Goal: Answer question/provide support: Share knowledge or assist other users

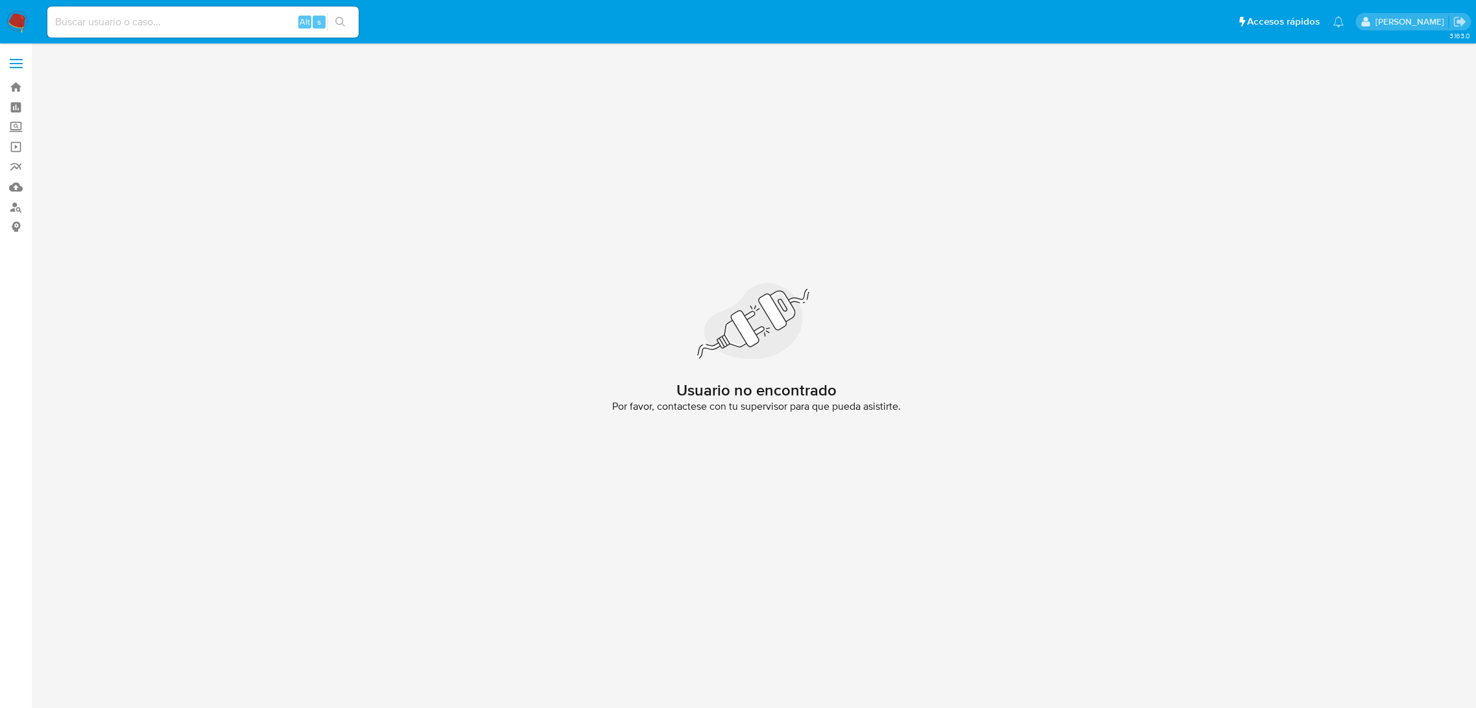
click at [16, 29] on img at bounding box center [17, 22] width 22 height 22
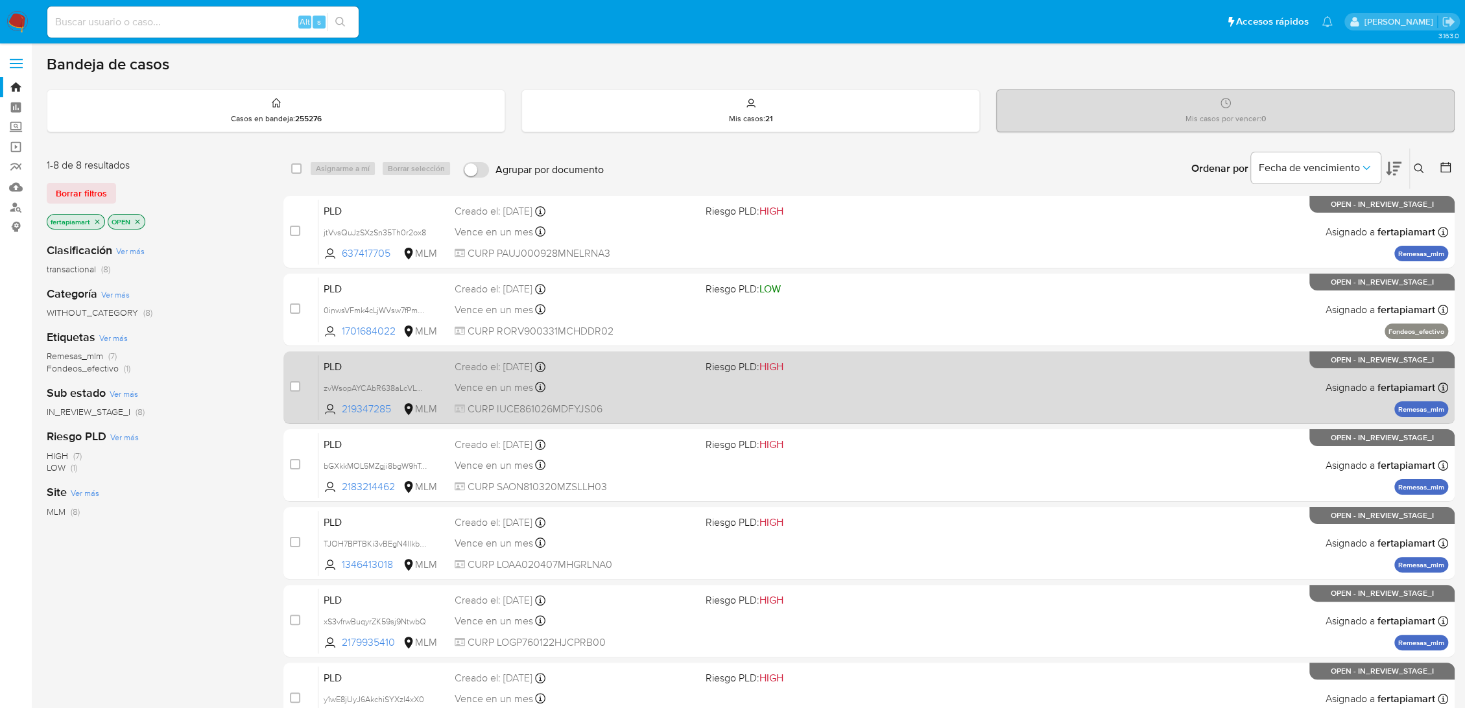
click at [437, 360] on span "PLD" at bounding box center [384, 365] width 121 height 17
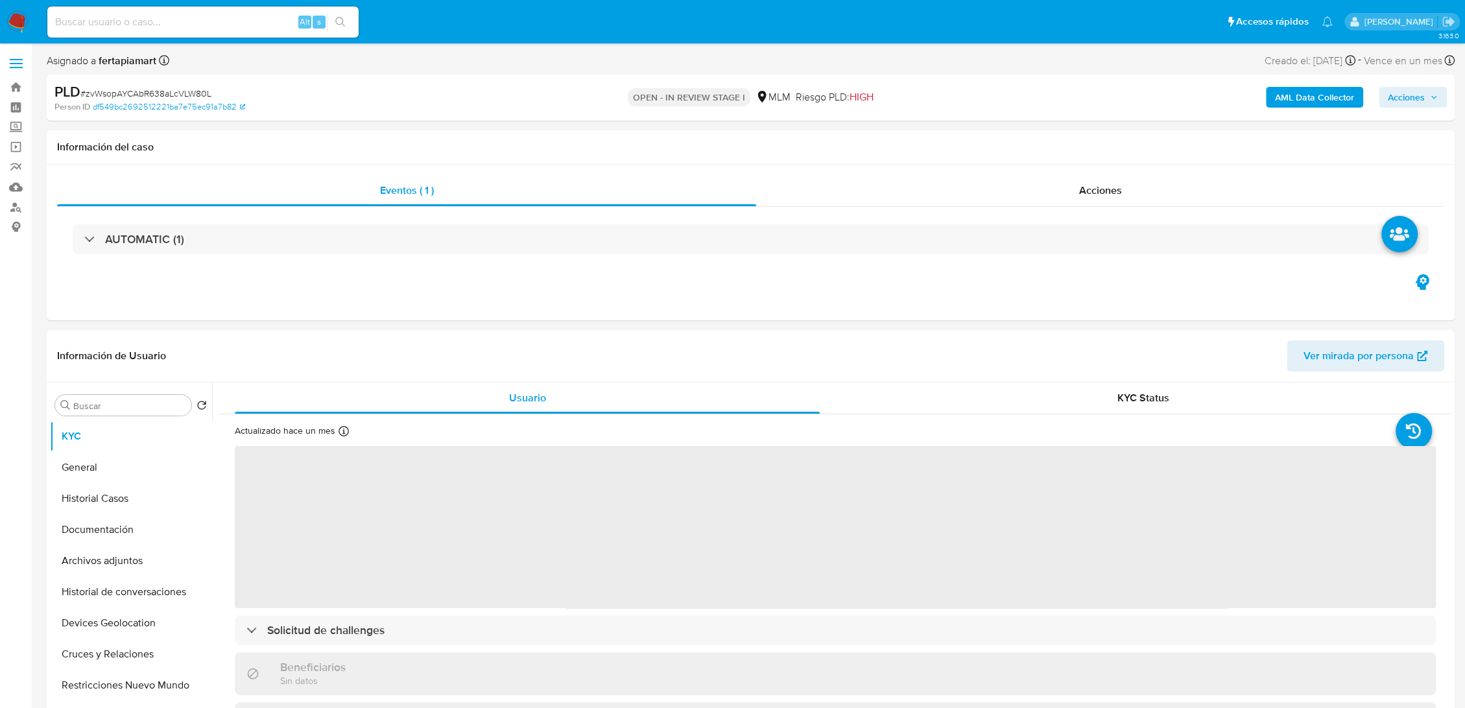
select select "10"
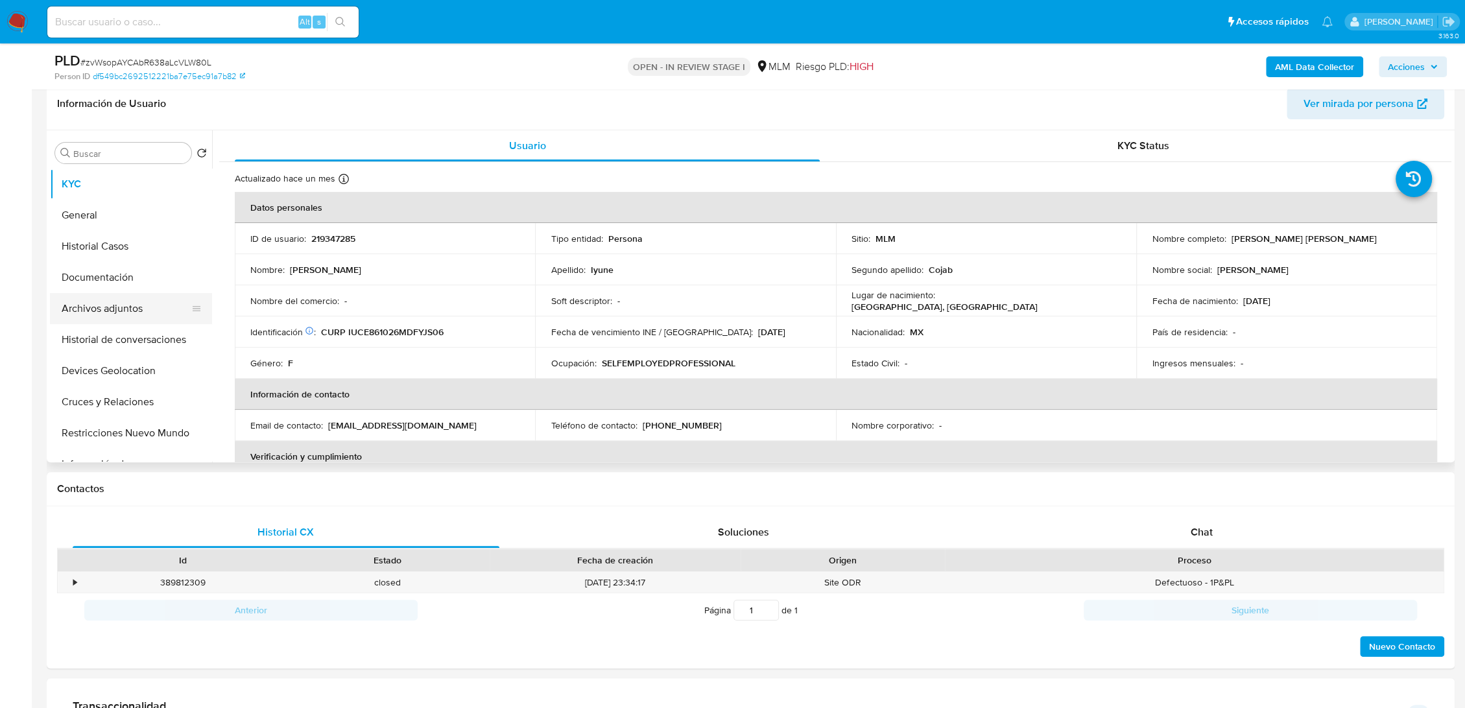
click at [117, 308] on button "Archivos adjuntos" at bounding box center [126, 308] width 152 height 31
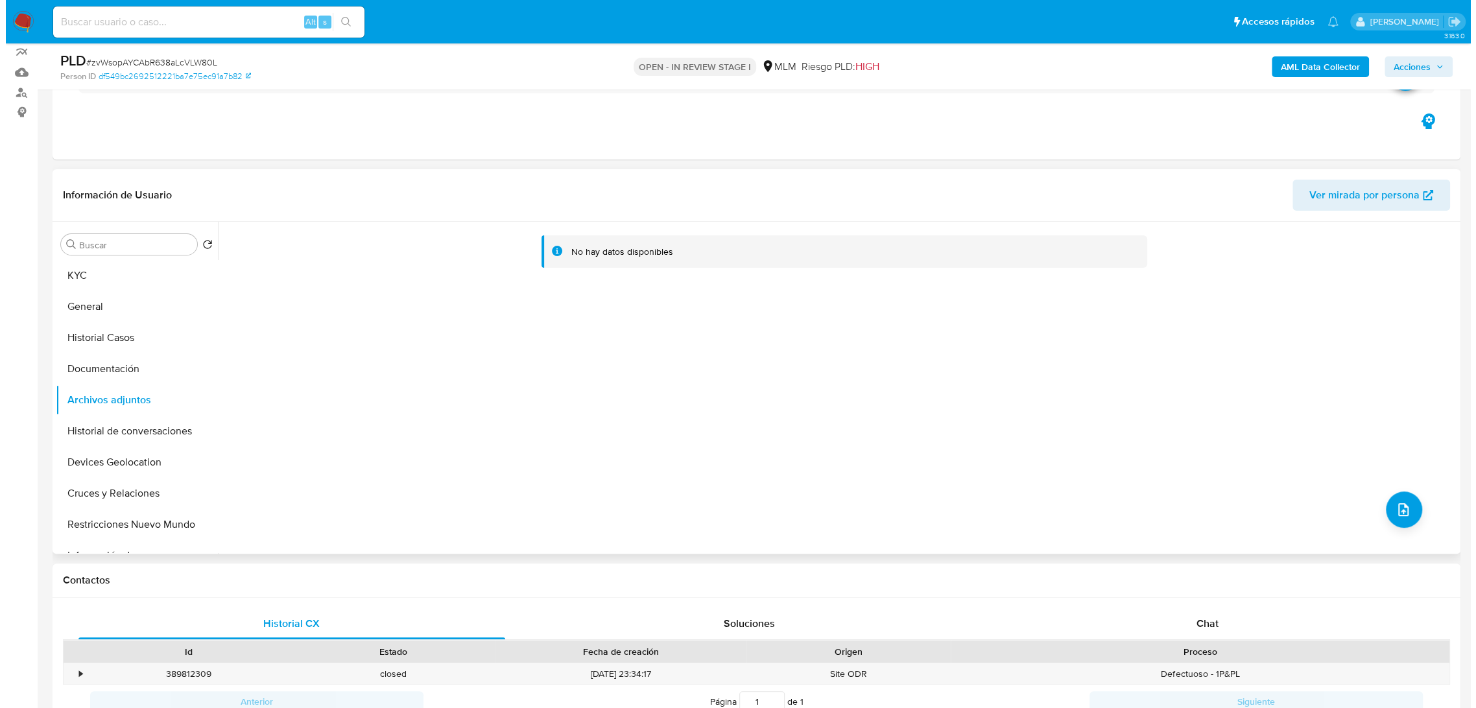
scroll to position [151, 0]
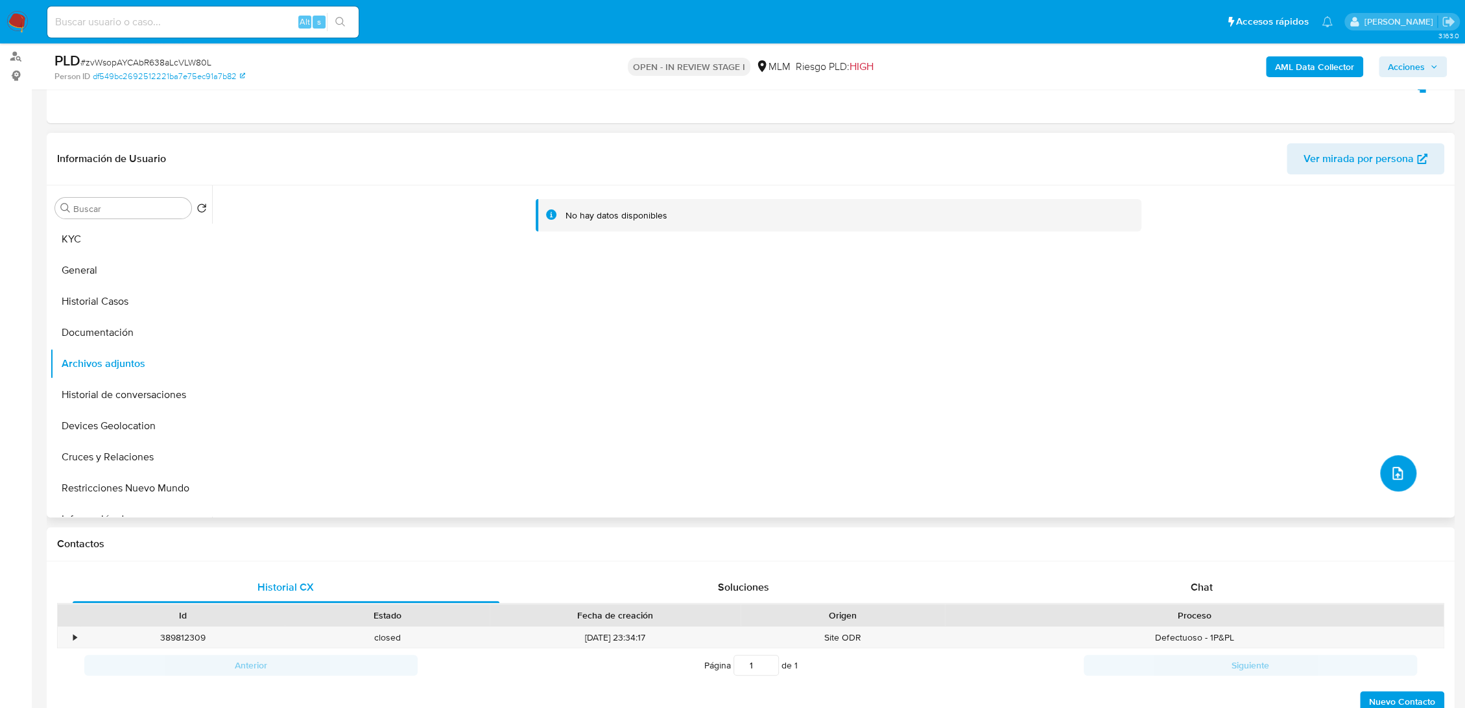
click at [1388, 463] on button "upload-file" at bounding box center [1398, 473] width 36 height 36
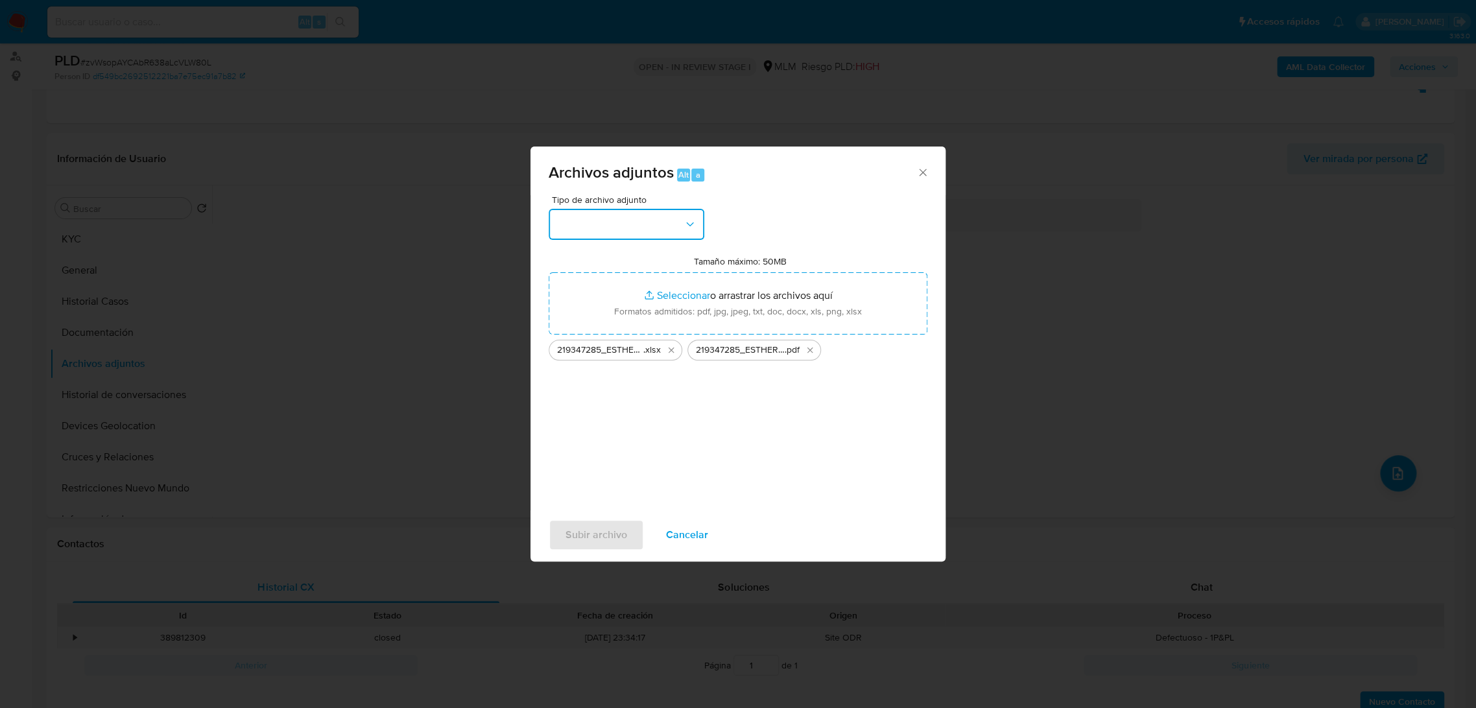
click at [685, 224] on icon "button" at bounding box center [690, 224] width 13 height 13
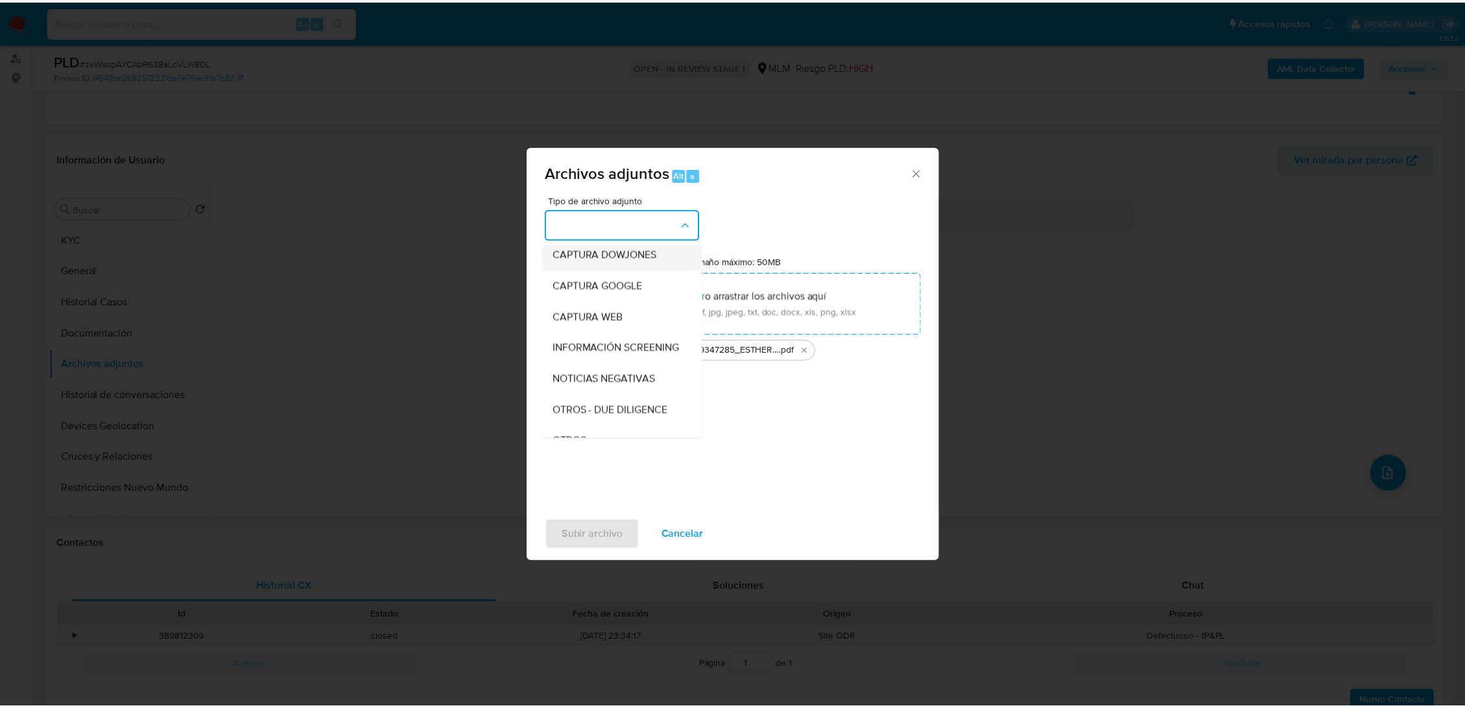
scroll to position [67, 0]
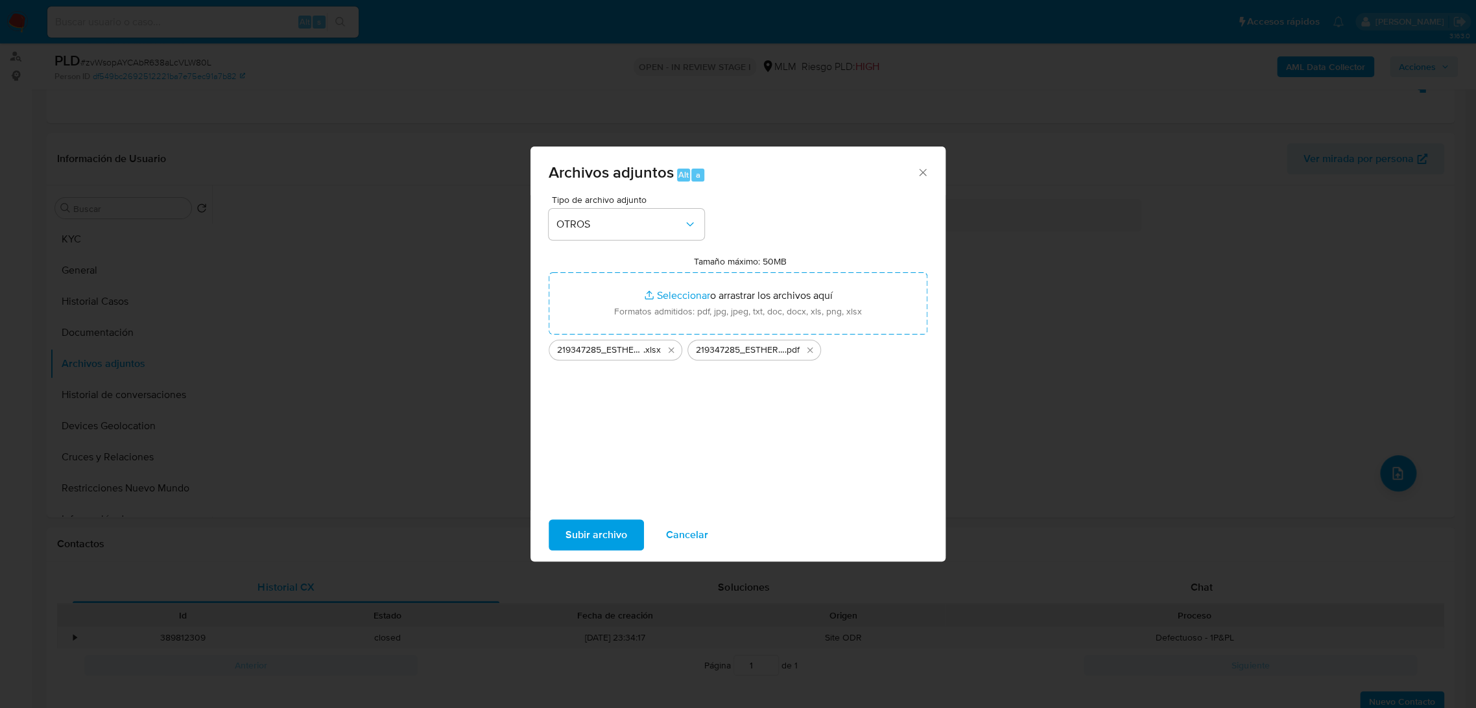
click at [581, 546] on span "Subir archivo" at bounding box center [597, 535] width 62 height 29
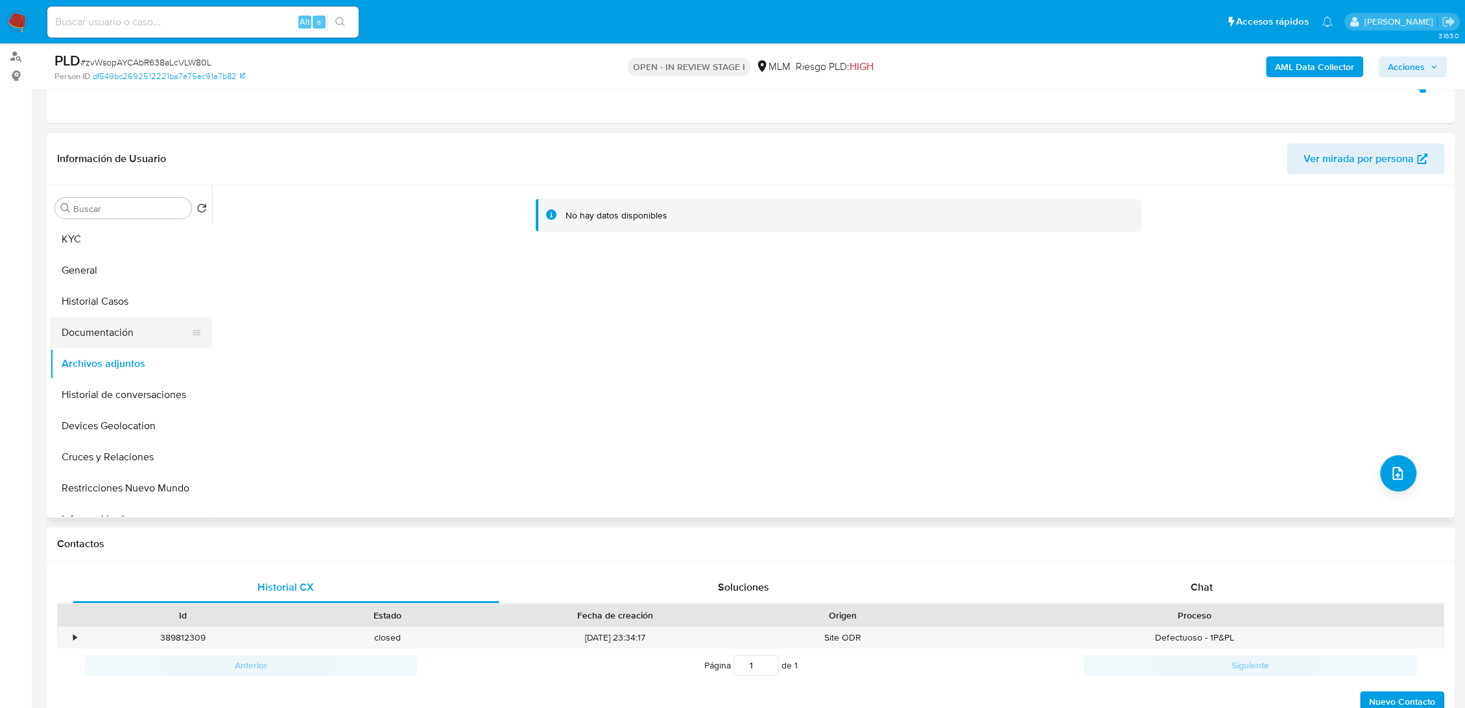
click at [114, 326] on button "Documentación" at bounding box center [126, 332] width 152 height 31
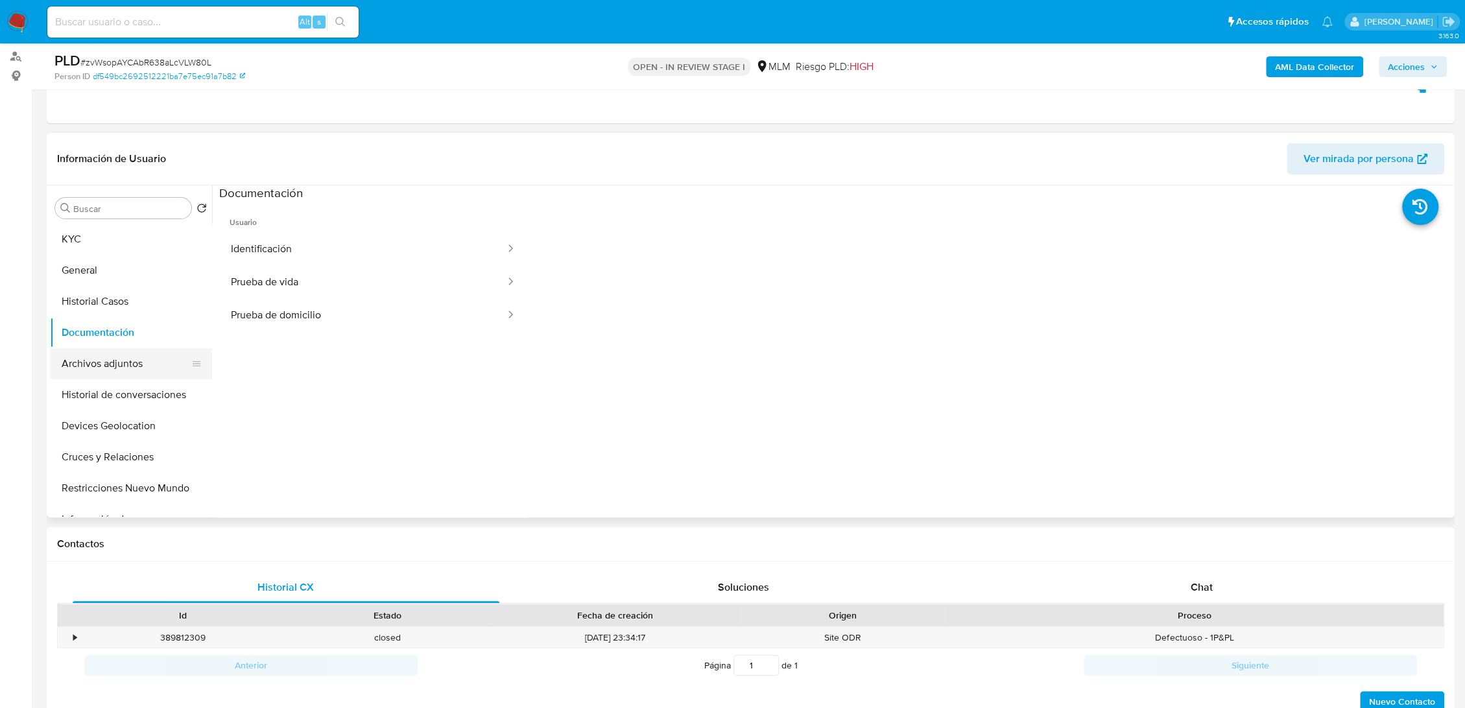
click at [113, 360] on button "Archivos adjuntos" at bounding box center [126, 363] width 152 height 31
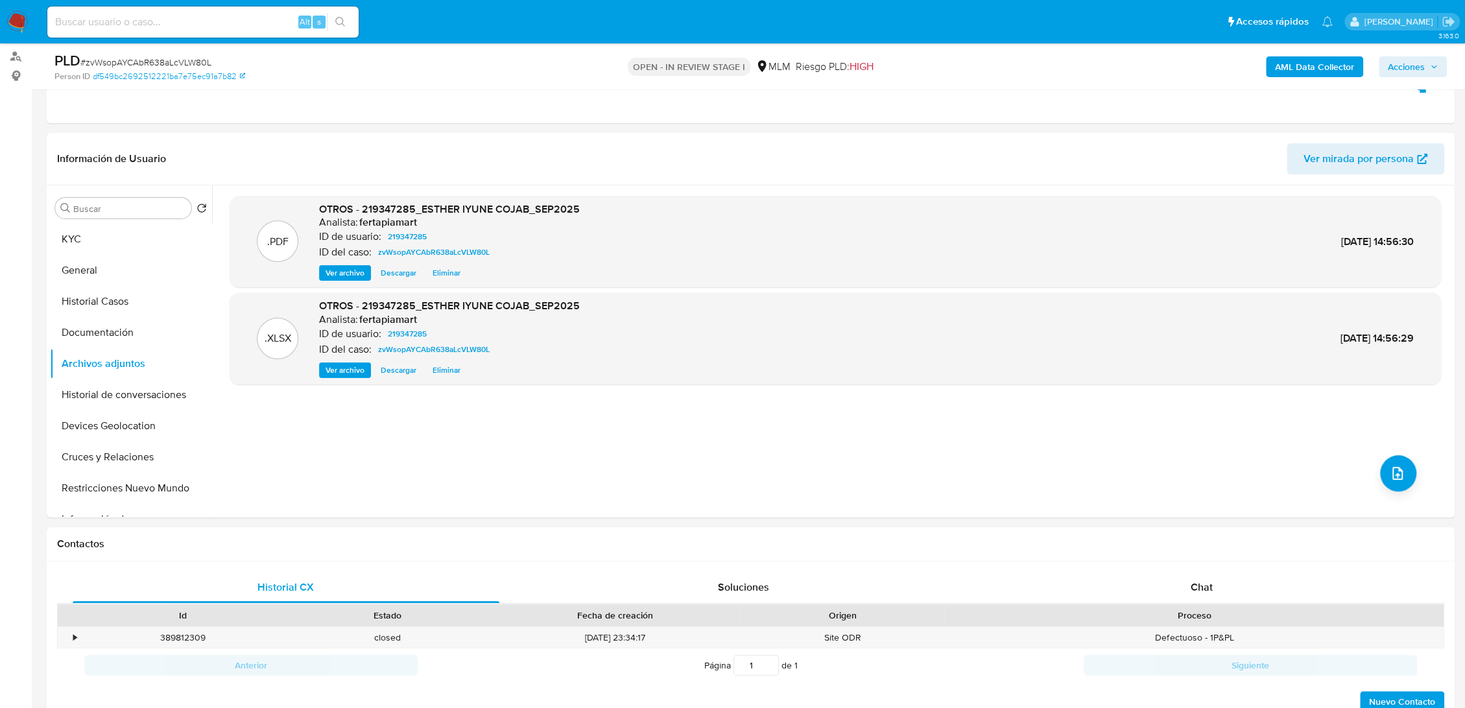
click at [1391, 72] on span "Acciones" at bounding box center [1406, 66] width 37 height 21
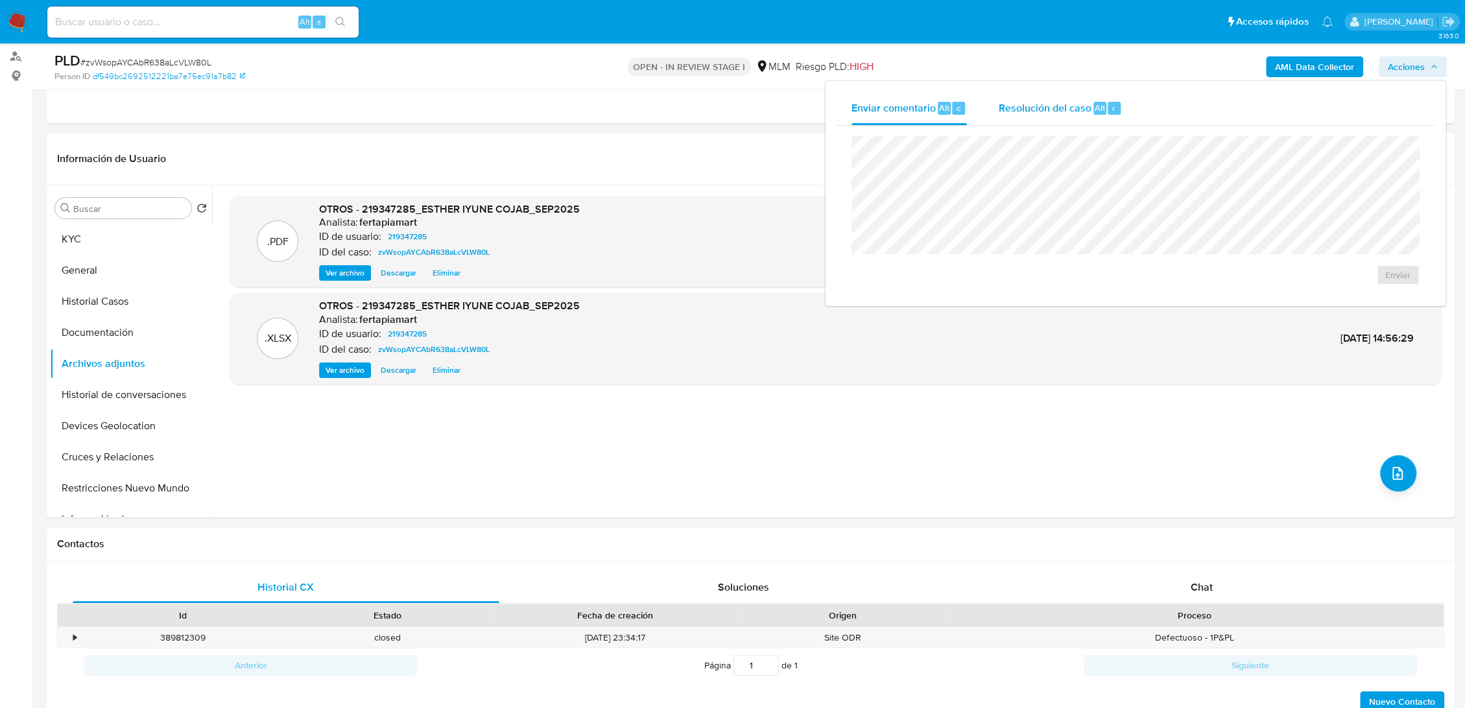
click at [1050, 102] on span "Resolución del caso" at bounding box center [1044, 107] width 93 height 15
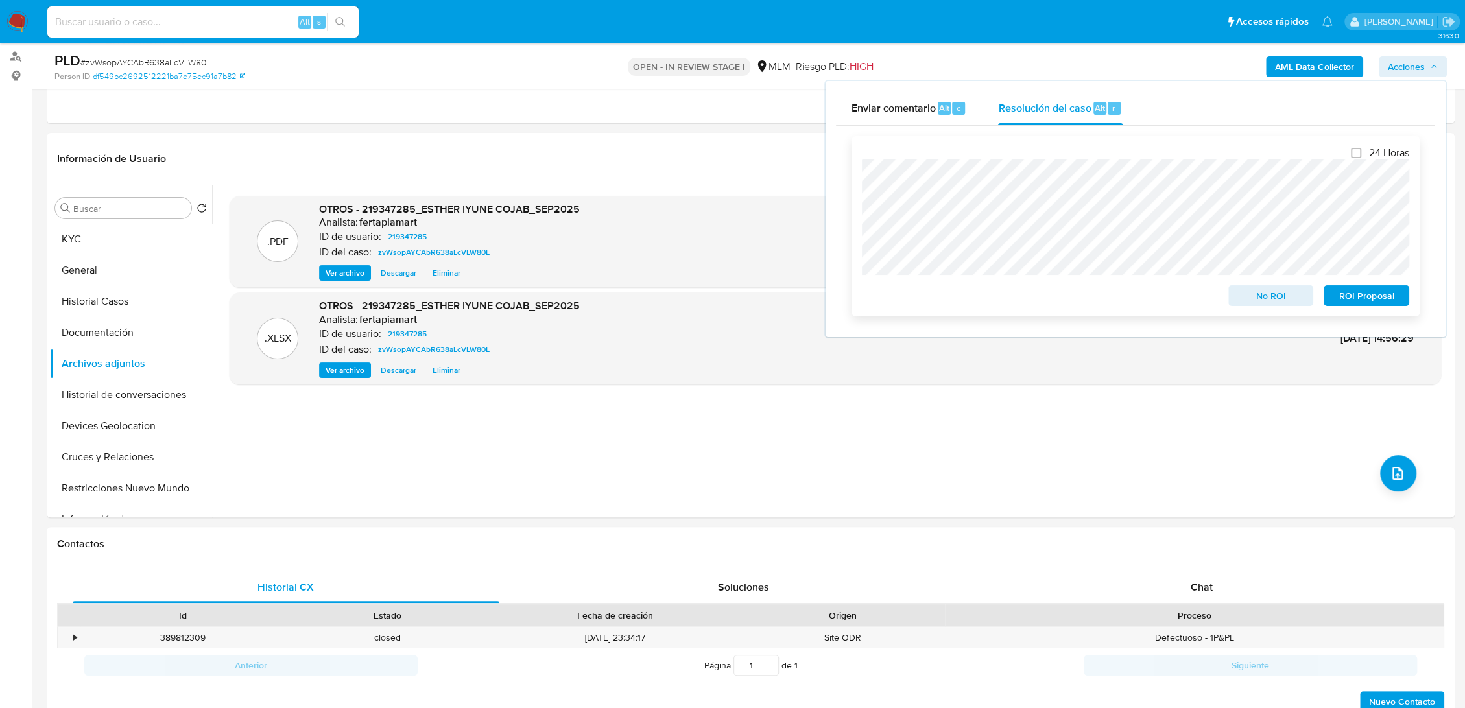
click at [1289, 296] on span "No ROI" at bounding box center [1271, 296] width 67 height 18
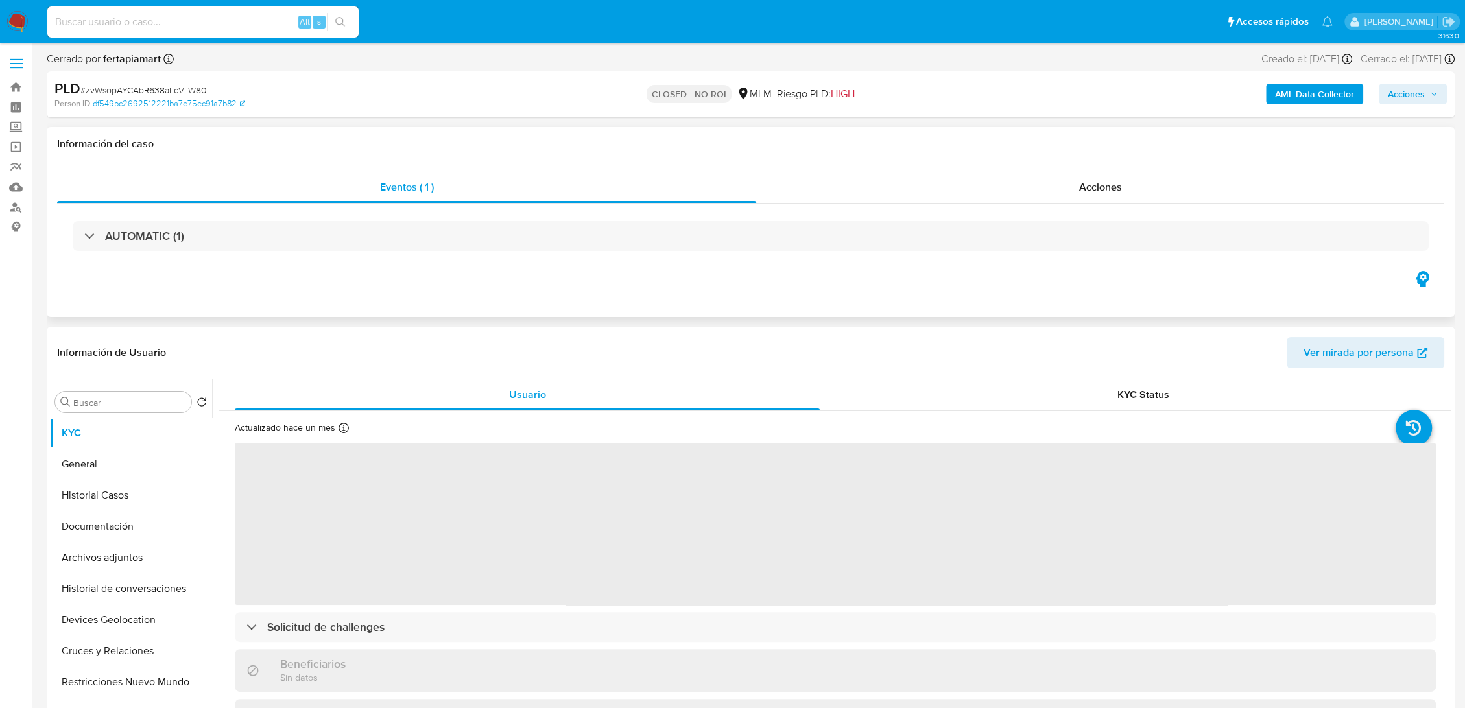
select select "10"
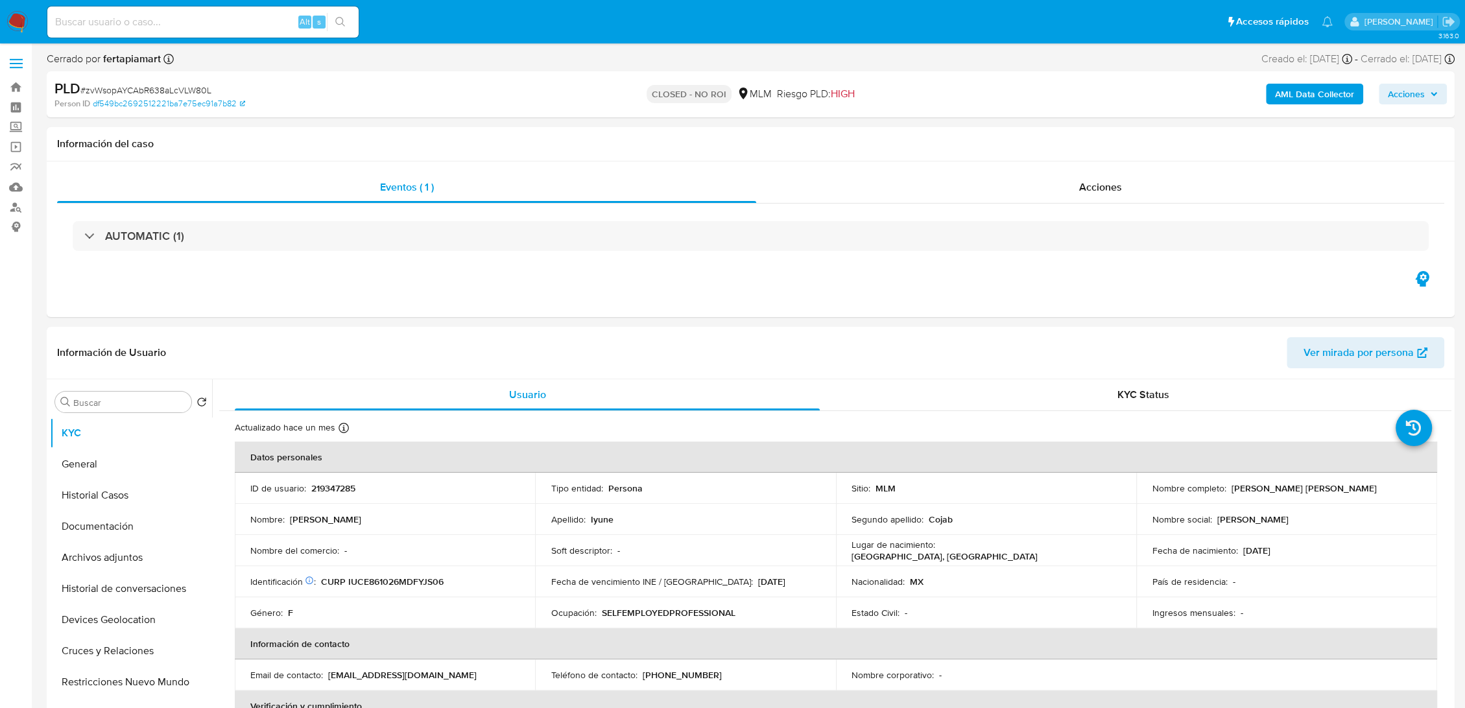
click at [1412, 97] on span "Acciones" at bounding box center [1406, 94] width 37 height 21
click at [1077, 139] on span "Resolución del caso" at bounding box center [1044, 135] width 93 height 15
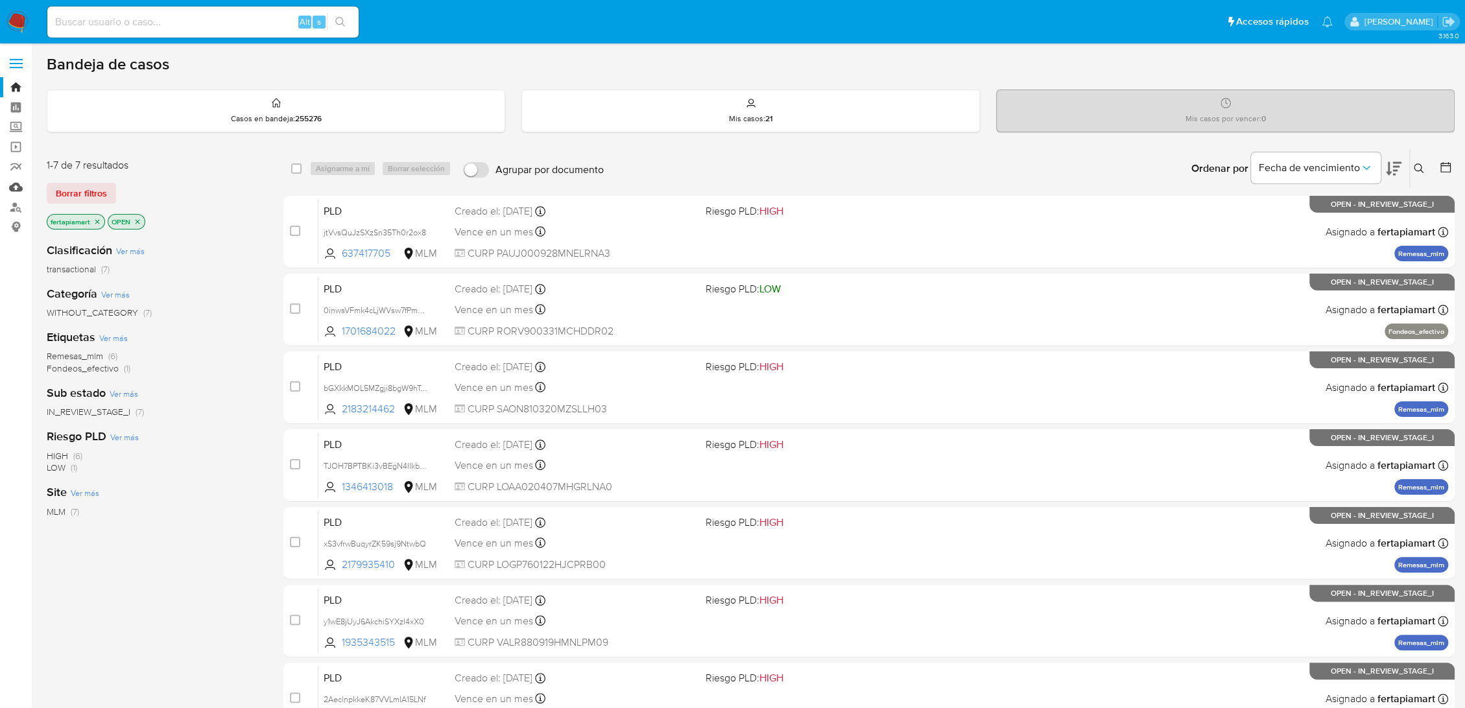
click at [28, 187] on link "Mulan" at bounding box center [77, 187] width 154 height 20
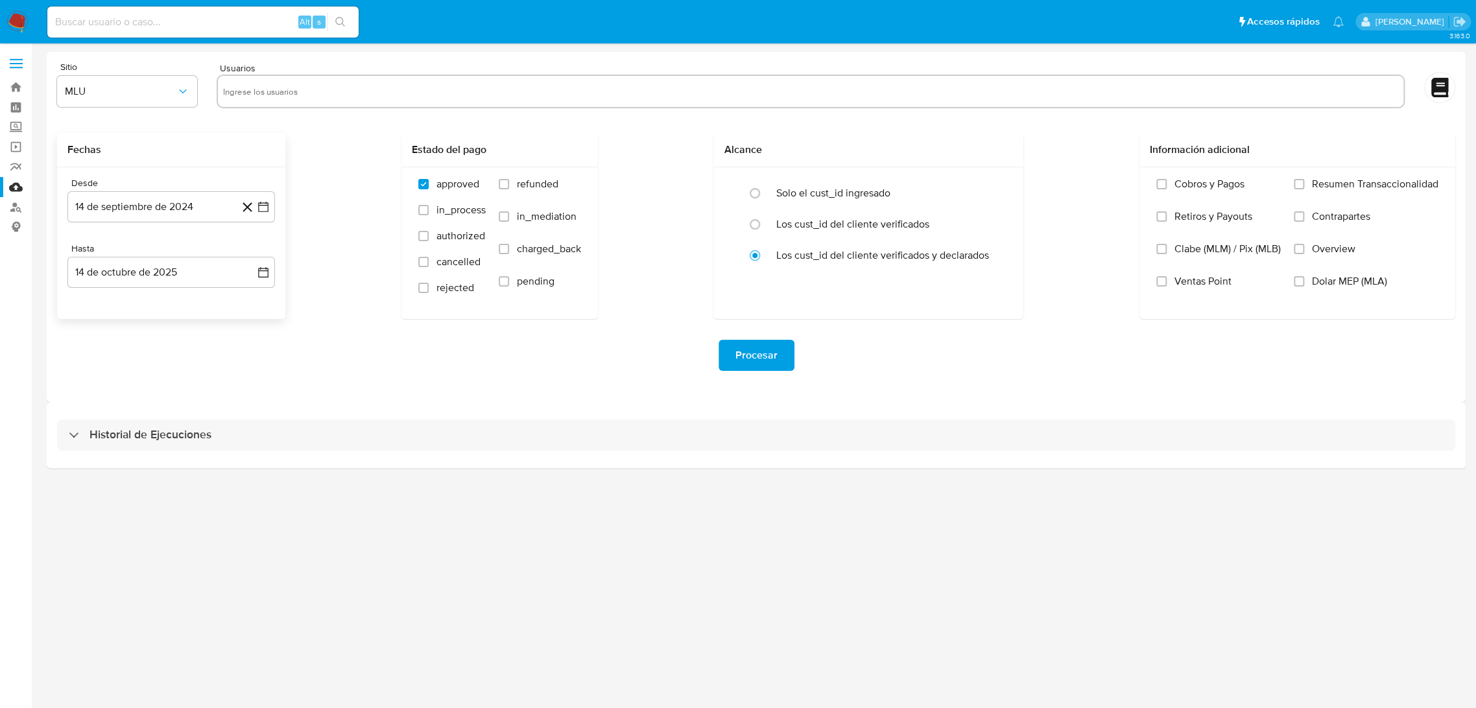
click at [246, 208] on icon at bounding box center [248, 207] width 10 height 10
click at [259, 207] on icon "button" at bounding box center [263, 207] width 10 height 10
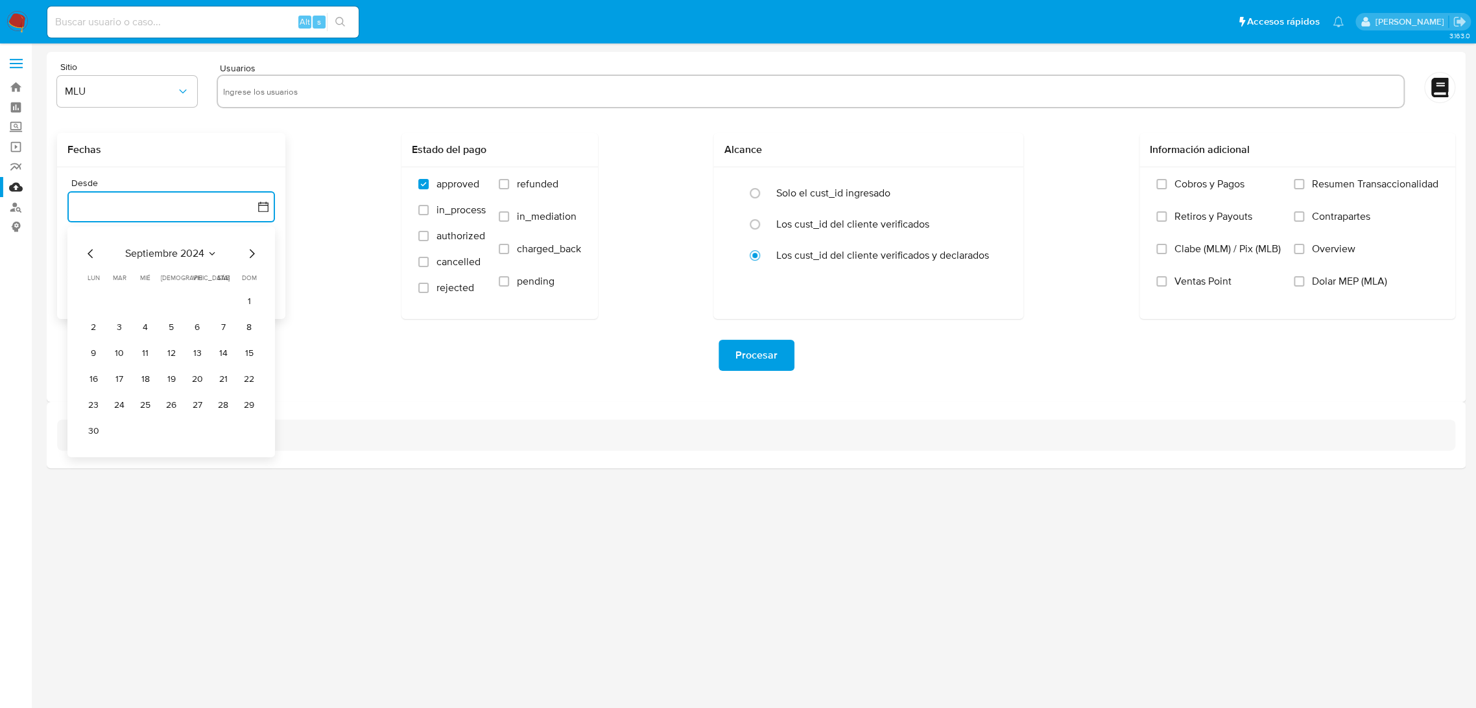
click at [255, 251] on icon "Mes siguiente" at bounding box center [252, 254] width 16 height 16
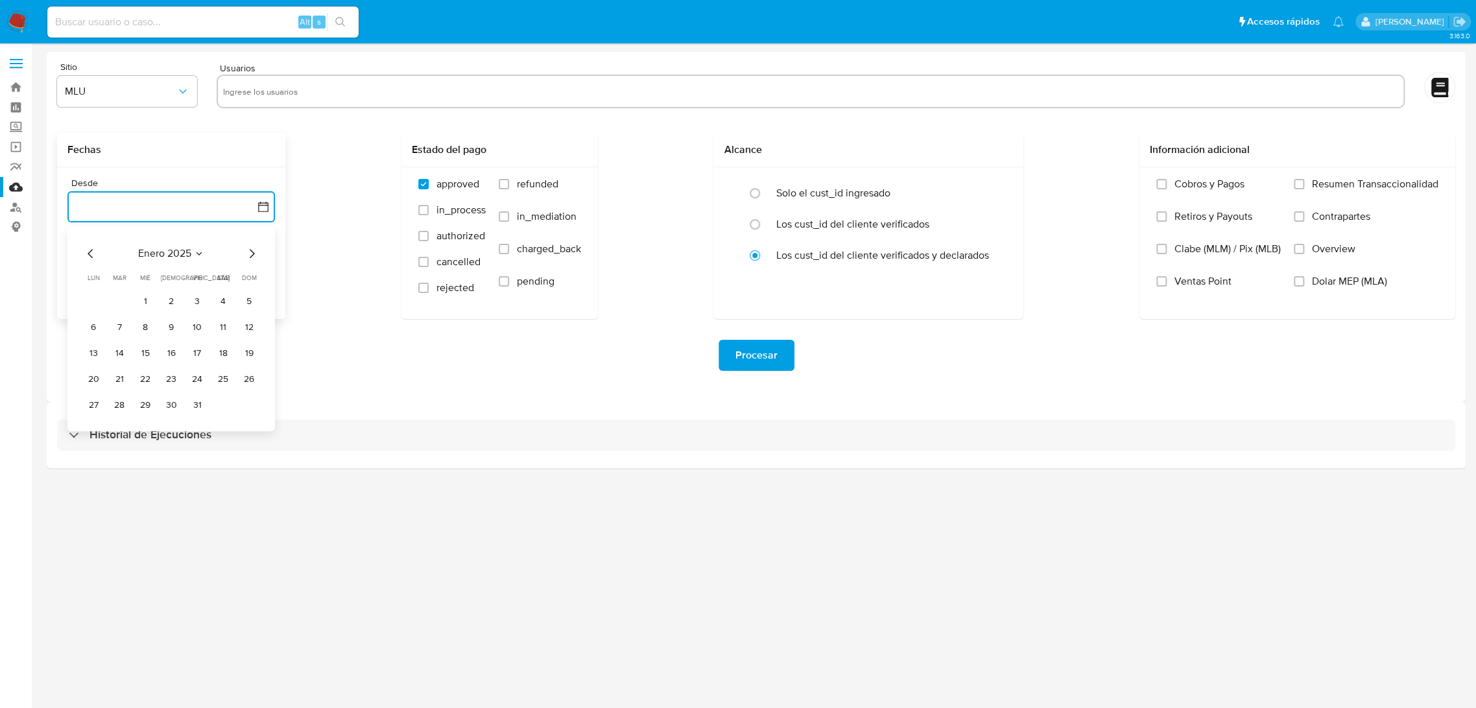
click at [255, 251] on icon "Mes siguiente" at bounding box center [252, 254] width 16 height 16
click at [172, 295] on button "1" at bounding box center [171, 301] width 21 height 21
click at [259, 273] on icon "button" at bounding box center [263, 272] width 13 height 13
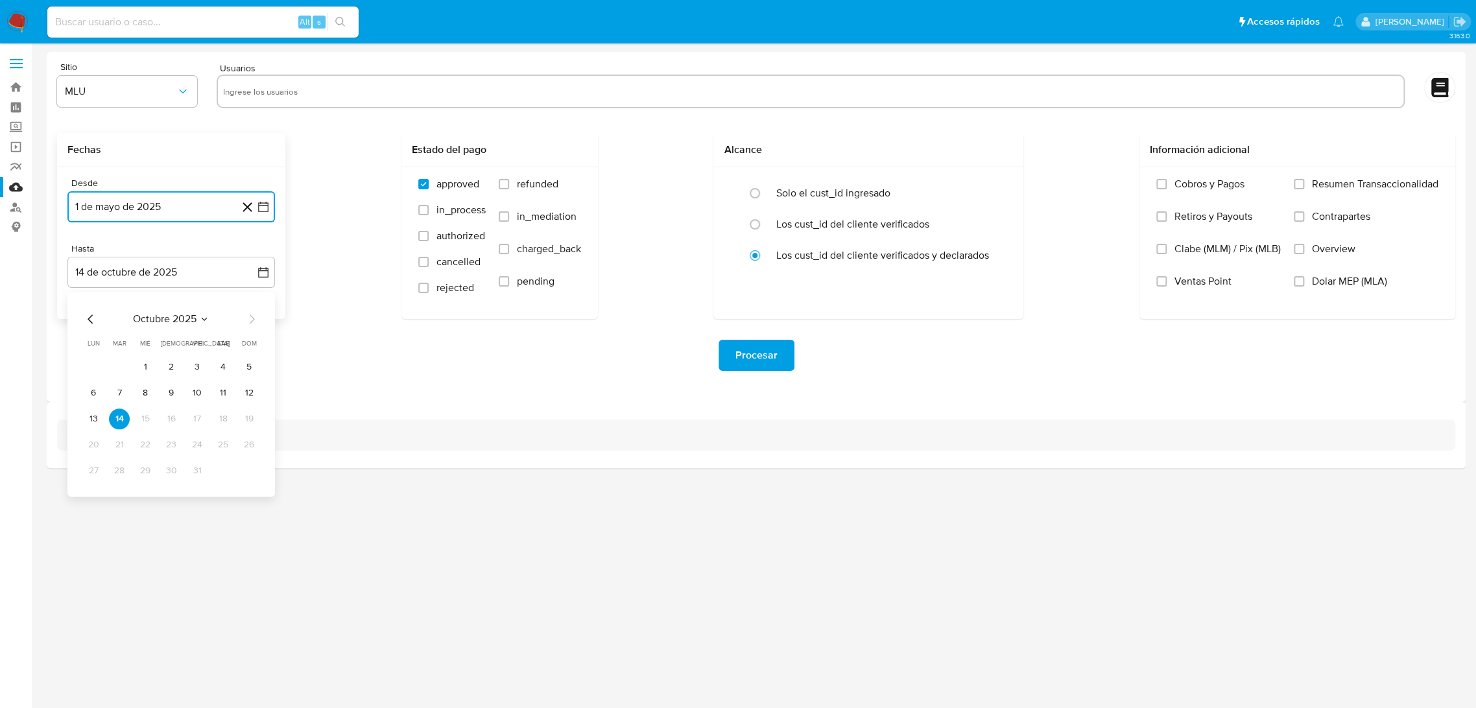
click at [88, 317] on icon "Mes anterior" at bounding box center [91, 319] width 16 height 16
click at [247, 471] on button "31" at bounding box center [249, 471] width 21 height 21
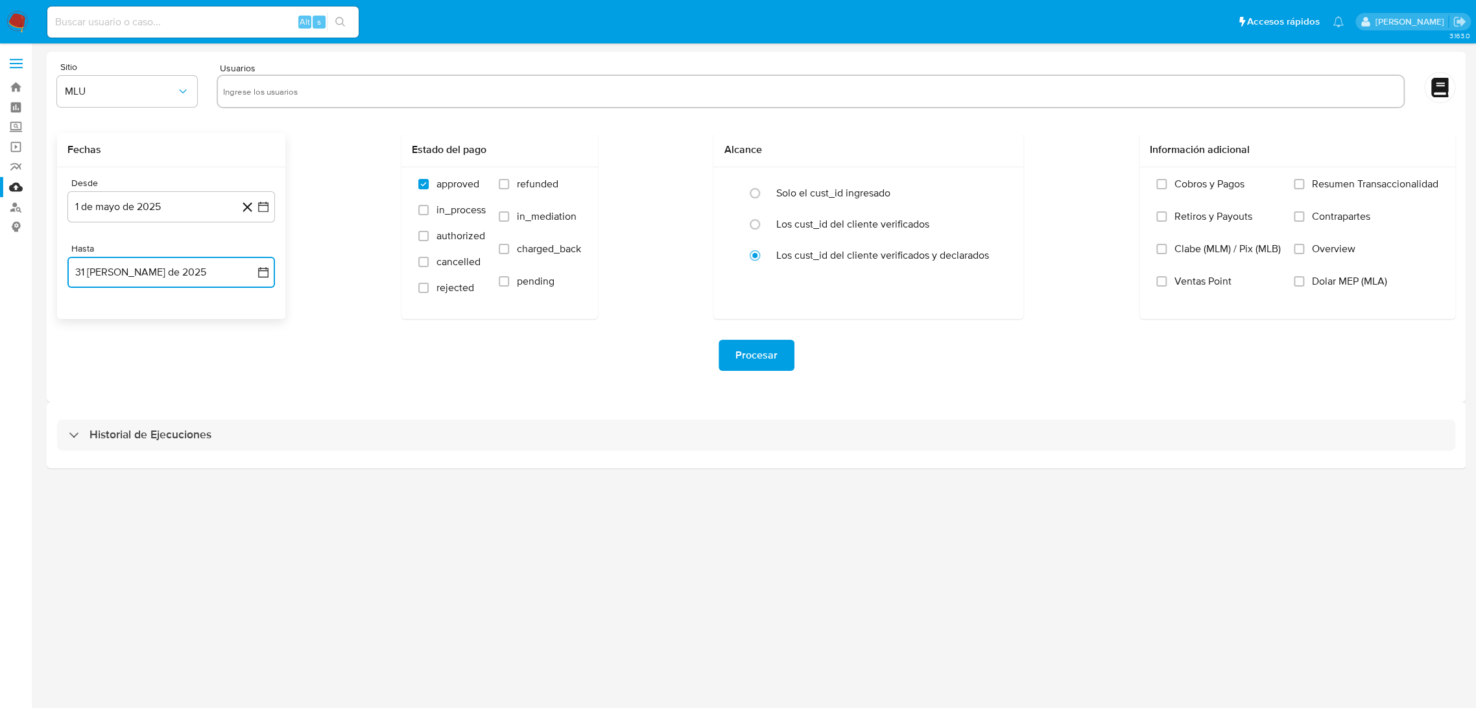
click at [317, 94] on input "text" at bounding box center [811, 91] width 1176 height 21
type input "2601312195"
click at [756, 192] on input "radio" at bounding box center [755, 193] width 21 height 21
radio input "true"
click at [509, 91] on input "text" at bounding box center [851, 91] width 1094 height 21
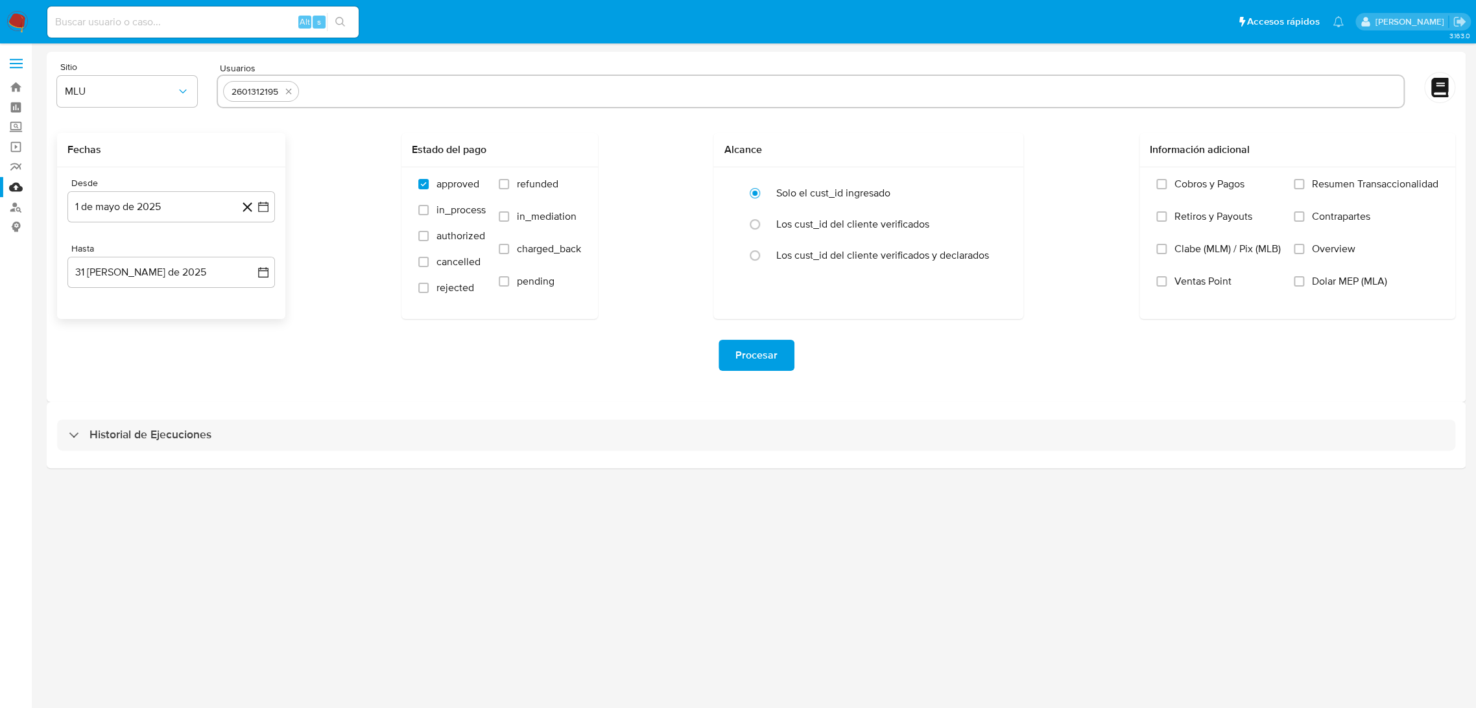
paste input "2352644555"
type input "2352644555"
click at [509, 91] on input "text" at bounding box center [894, 91] width 1007 height 21
type input "611370488"
click at [509, 91] on input "text" at bounding box center [934, 91] width 930 height 21
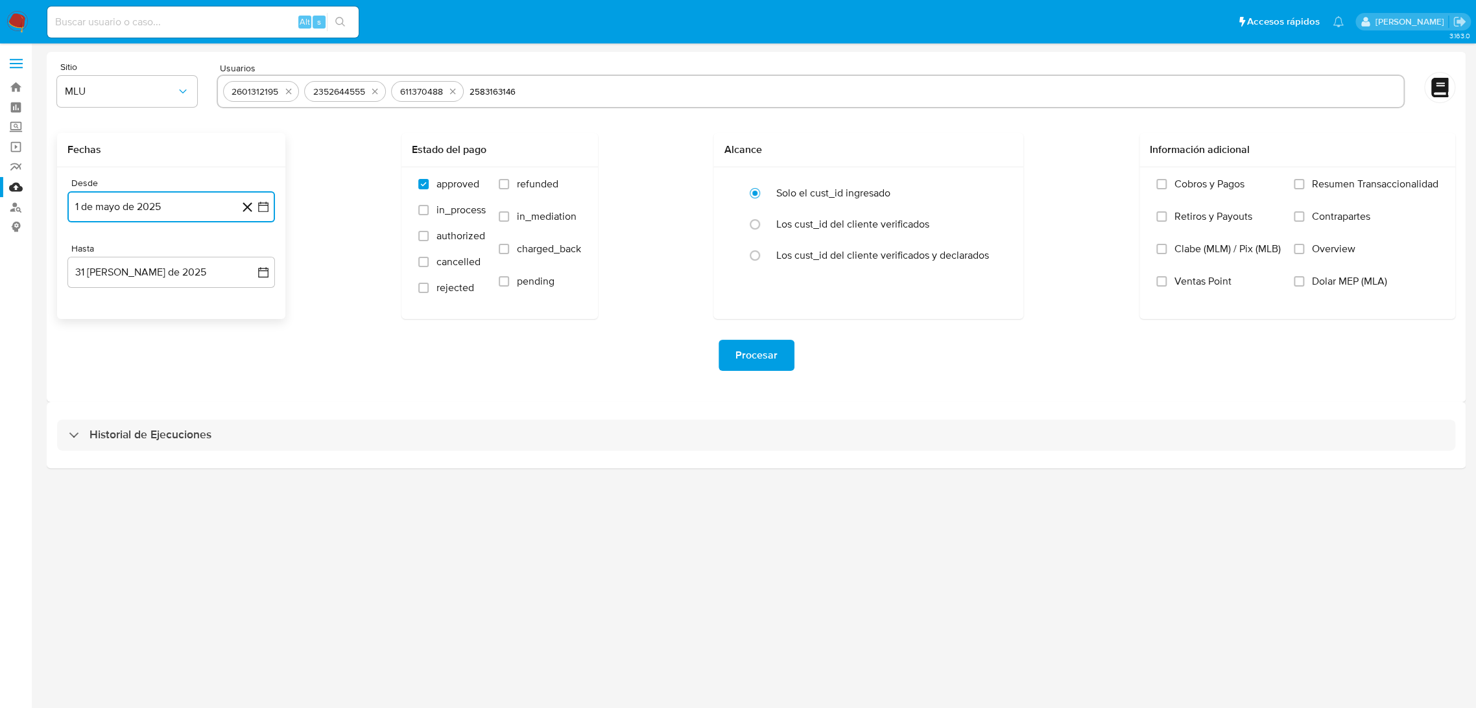
type input "2583163146"
click at [621, 98] on input "text" at bounding box center [975, 91] width 847 height 21
type input "57842098"
click at [740, 354] on span "Procesar" at bounding box center [757, 355] width 42 height 29
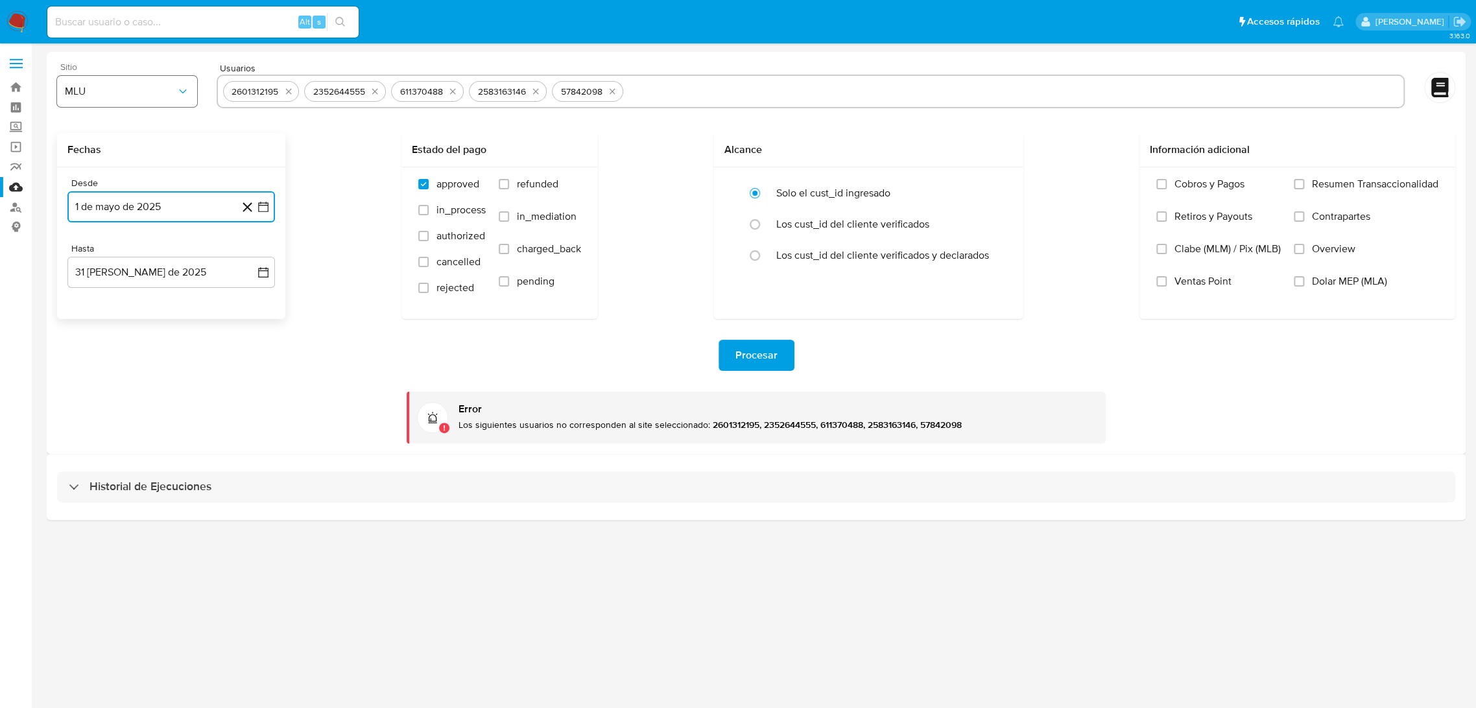
click at [126, 90] on span "MLU" at bounding box center [121, 91] width 112 height 13
click at [743, 351] on span "Procesar" at bounding box center [757, 355] width 42 height 29
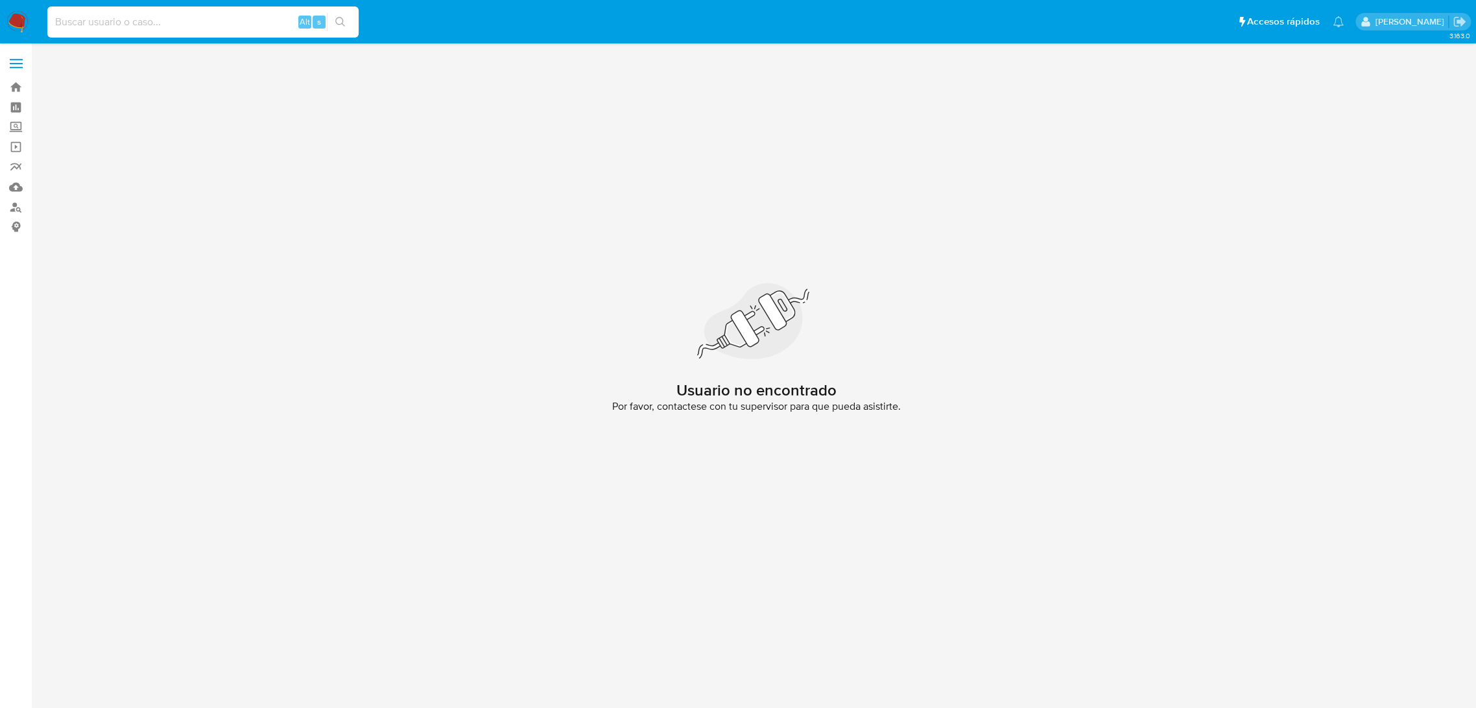
click at [190, 14] on input at bounding box center [202, 22] width 311 height 17
paste input "637417705"
type input "637417705"
click at [10, 24] on img at bounding box center [17, 22] width 22 height 22
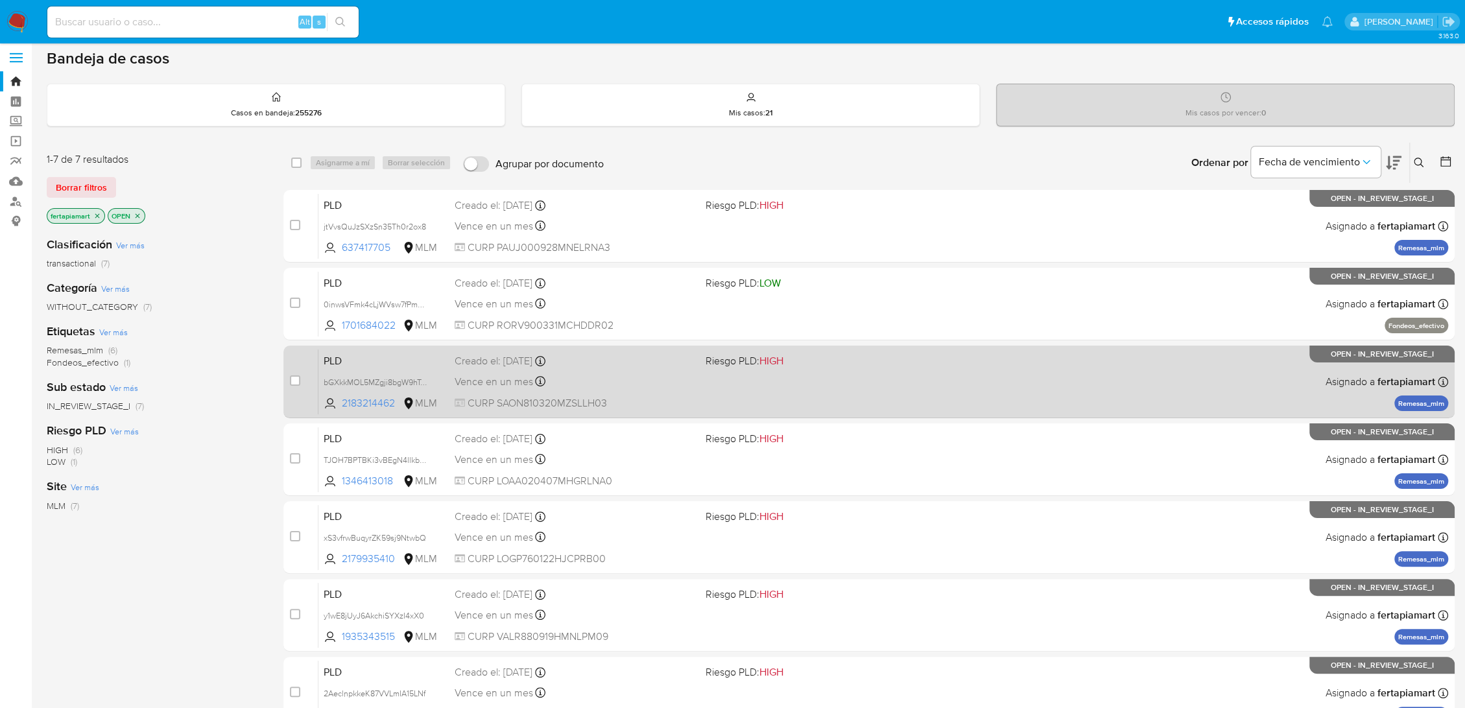
scroll to position [5, 0]
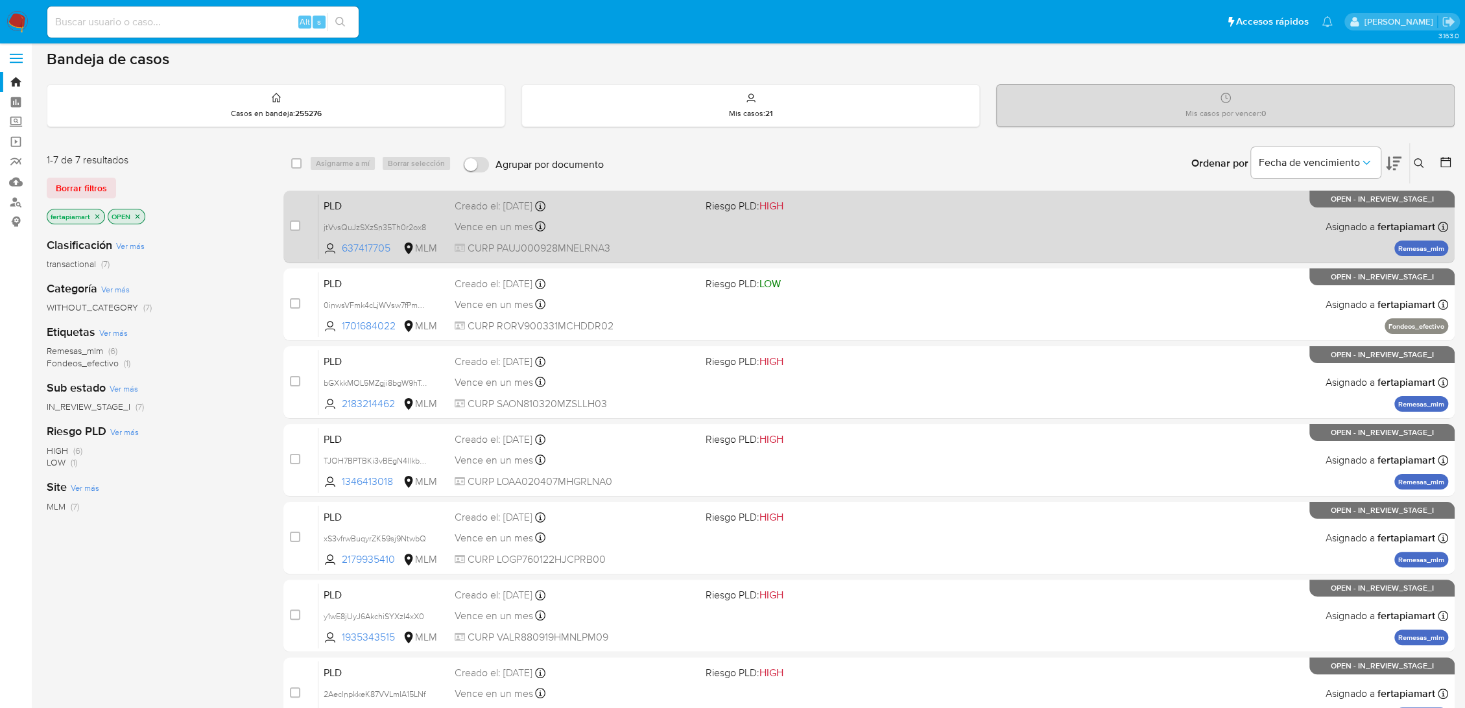
click at [404, 211] on span "PLD" at bounding box center [384, 205] width 121 height 17
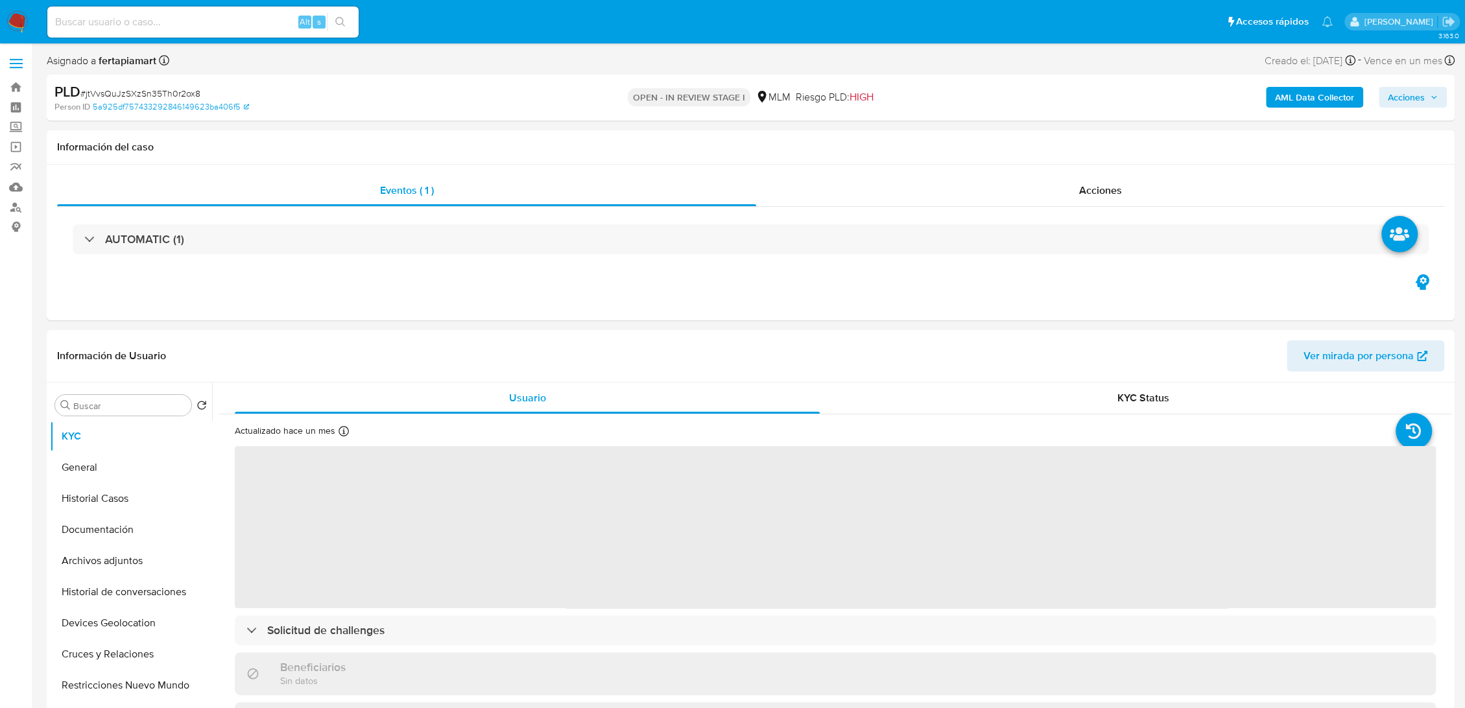
select select "10"
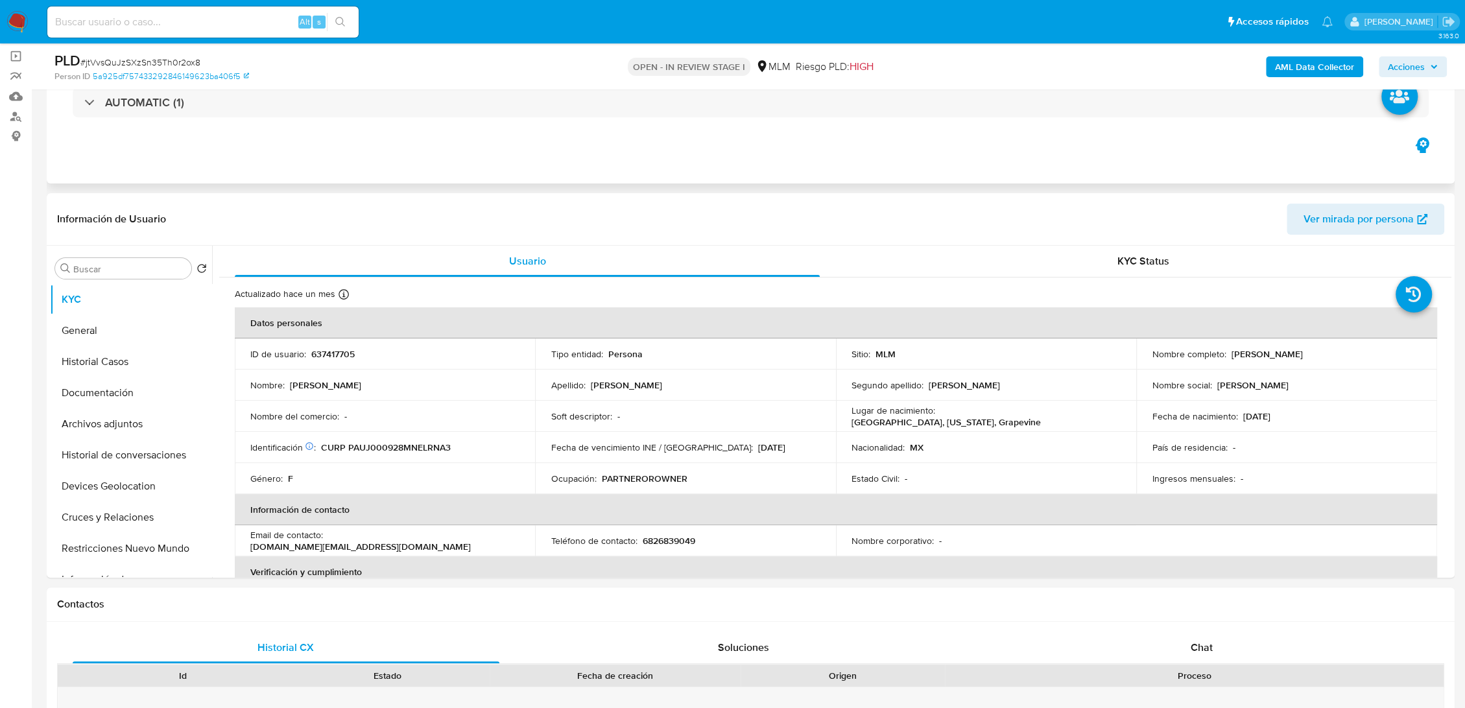
scroll to position [90, 0]
drag, startPoint x: 1324, startPoint y: 356, endPoint x: 1229, endPoint y: 359, distance: 94.8
click at [1229, 359] on div "Nombre completo : [PERSON_NAME]" at bounding box center [1286, 356] width 269 height 12
click at [1325, 357] on div "Nombre completo : [PERSON_NAME]" at bounding box center [1286, 356] width 269 height 12
drag, startPoint x: 1325, startPoint y: 357, endPoint x: 1226, endPoint y: 353, distance: 98.7
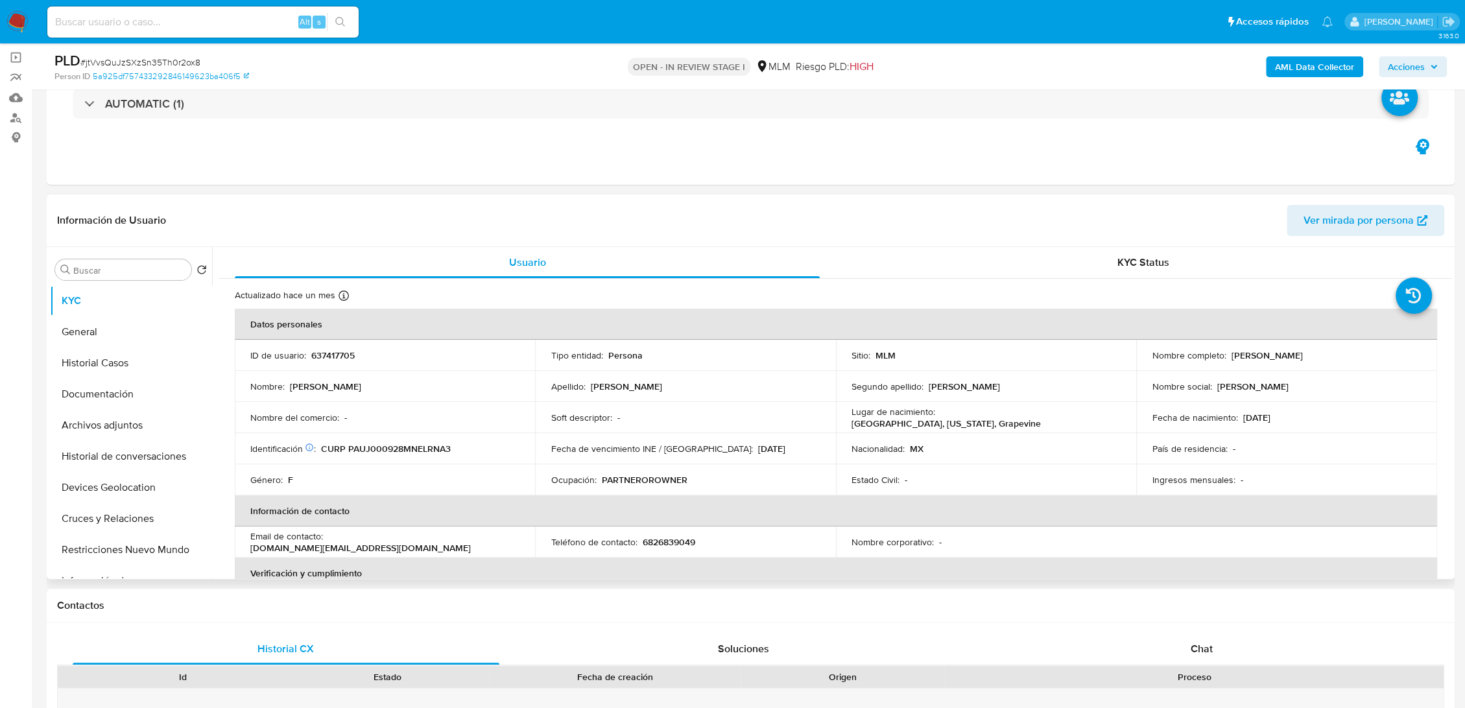
click at [1226, 353] on div "Nombre completo : [PERSON_NAME]" at bounding box center [1286, 356] width 269 height 12
click at [394, 450] on p "CURP PAUJ000928MNELRNA3" at bounding box center [386, 449] width 130 height 12
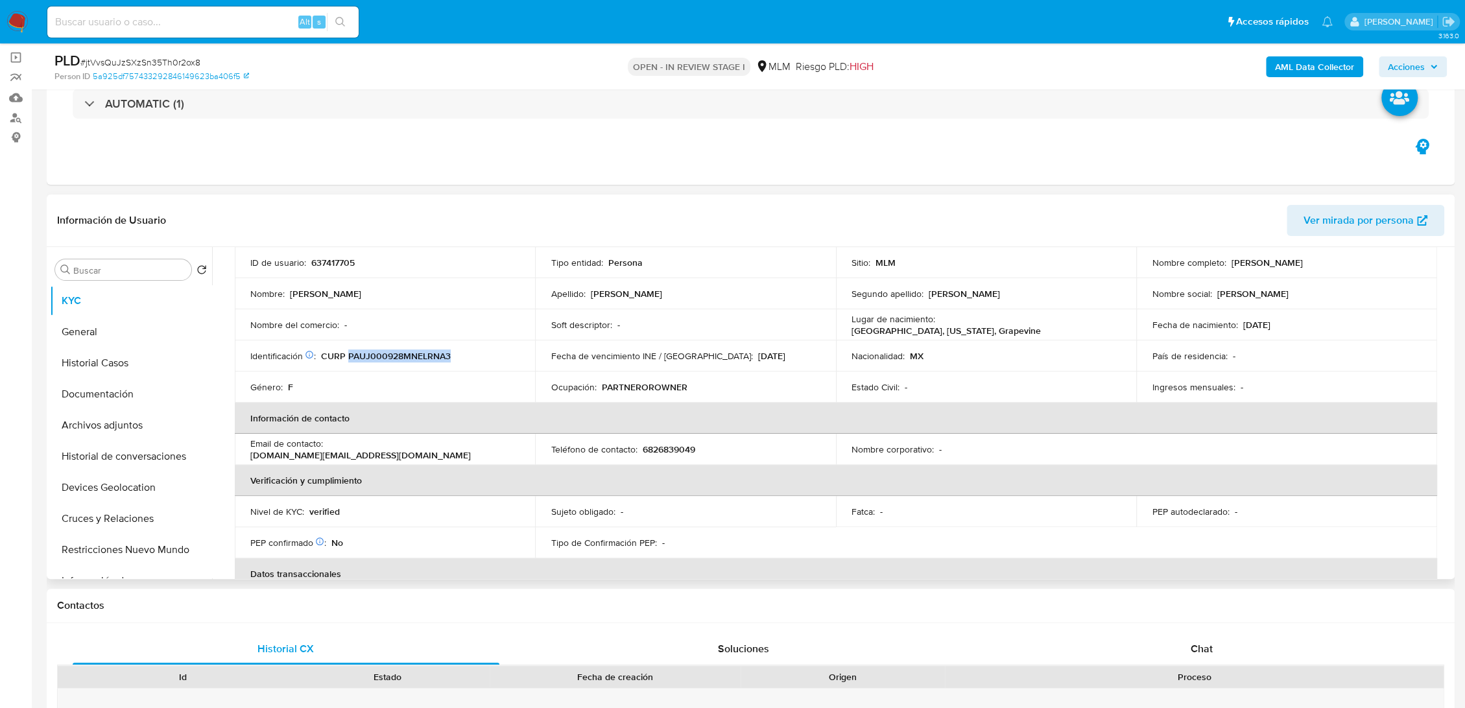
scroll to position [93, 0]
drag, startPoint x: 445, startPoint y: 450, endPoint x: 327, endPoint y: 450, distance: 118.1
click at [327, 450] on div "Email de contacto : [DOMAIN_NAME][EMAIL_ADDRESS][DOMAIN_NAME]" at bounding box center [384, 448] width 269 height 23
click at [667, 447] on p "6826839049" at bounding box center [668, 449] width 53 height 12
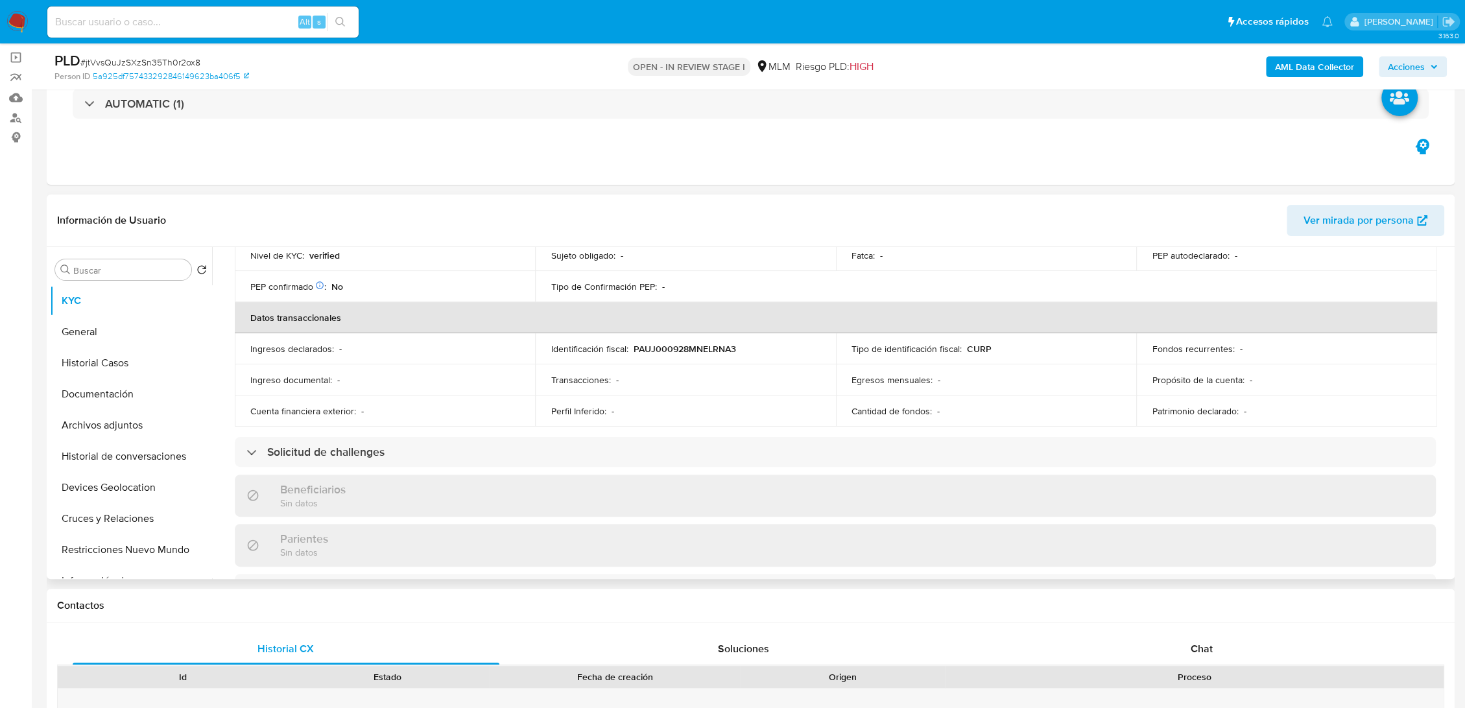
scroll to position [401, 0]
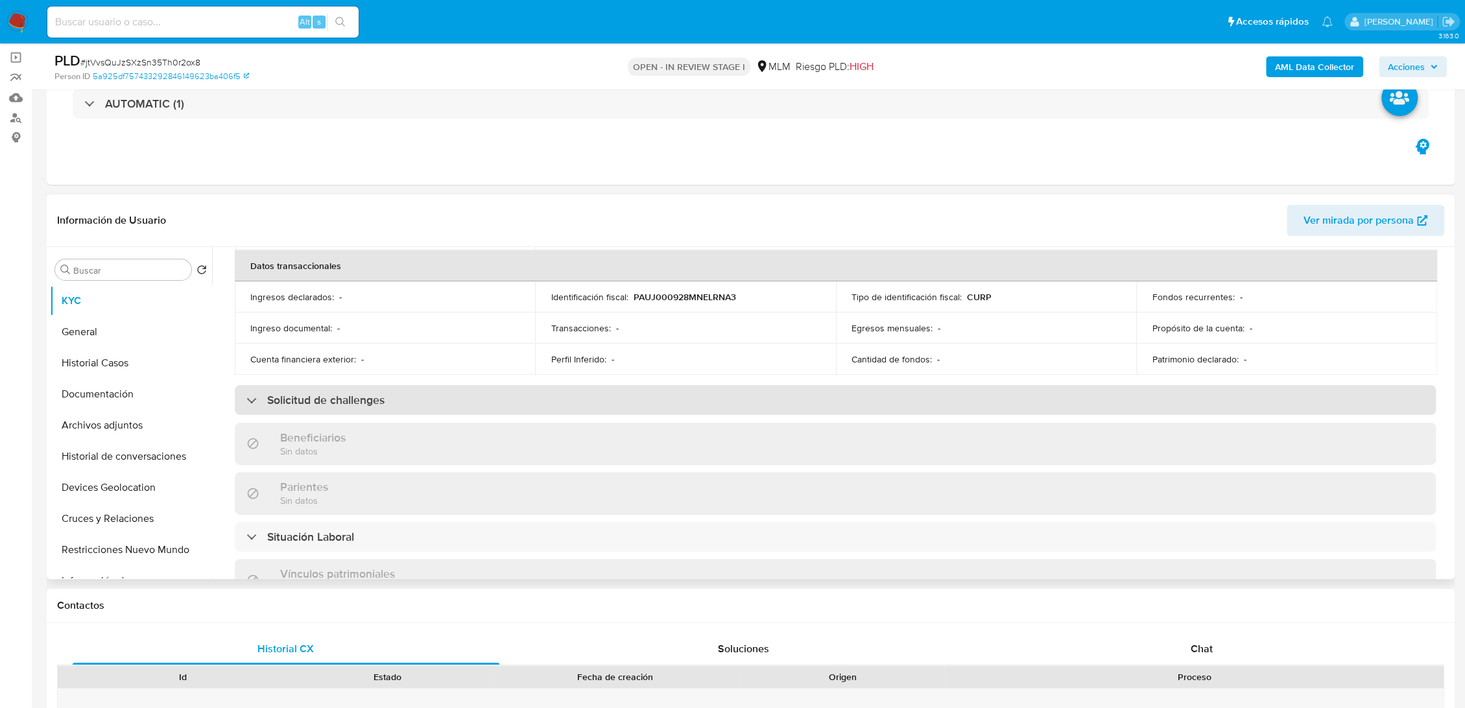
click at [426, 409] on div "Solicitud de challenges" at bounding box center [835, 400] width 1201 height 30
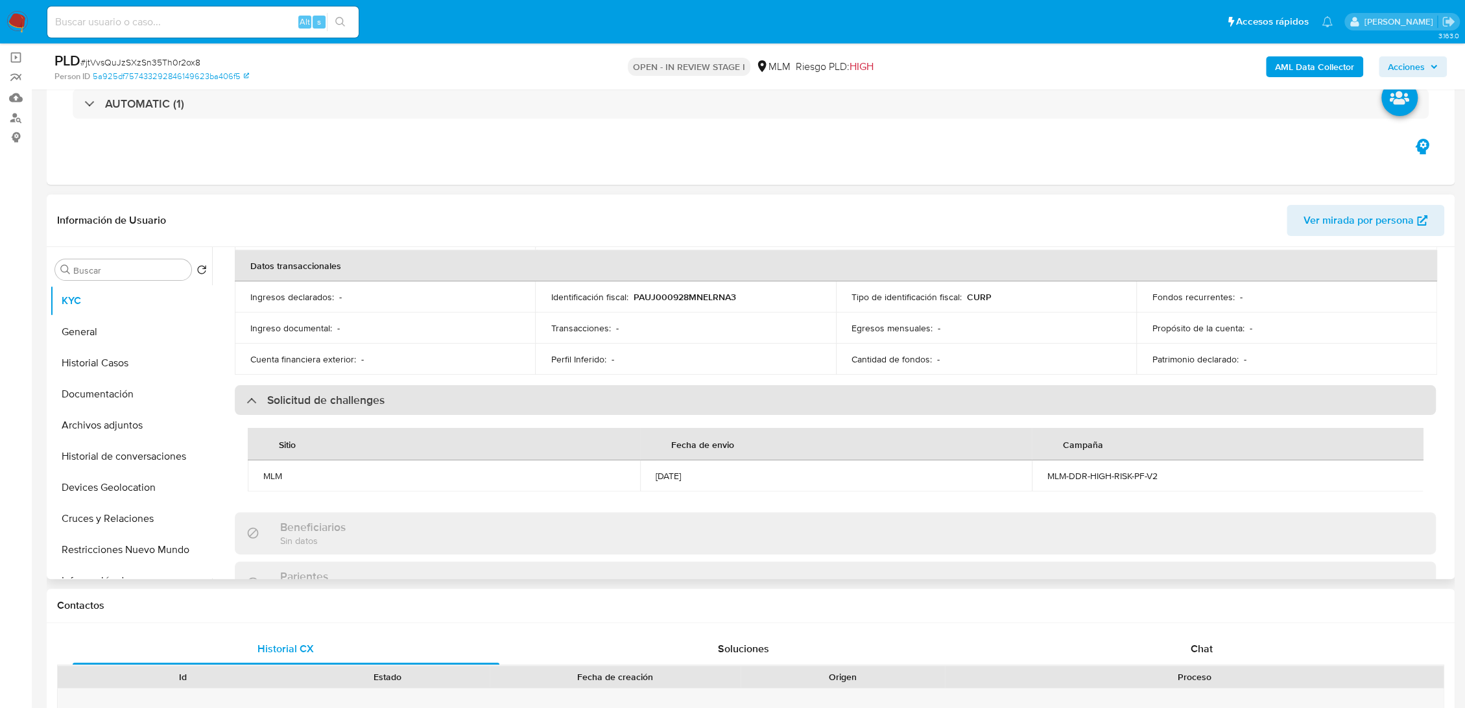
click at [426, 409] on div "Solicitud de challenges" at bounding box center [835, 400] width 1201 height 30
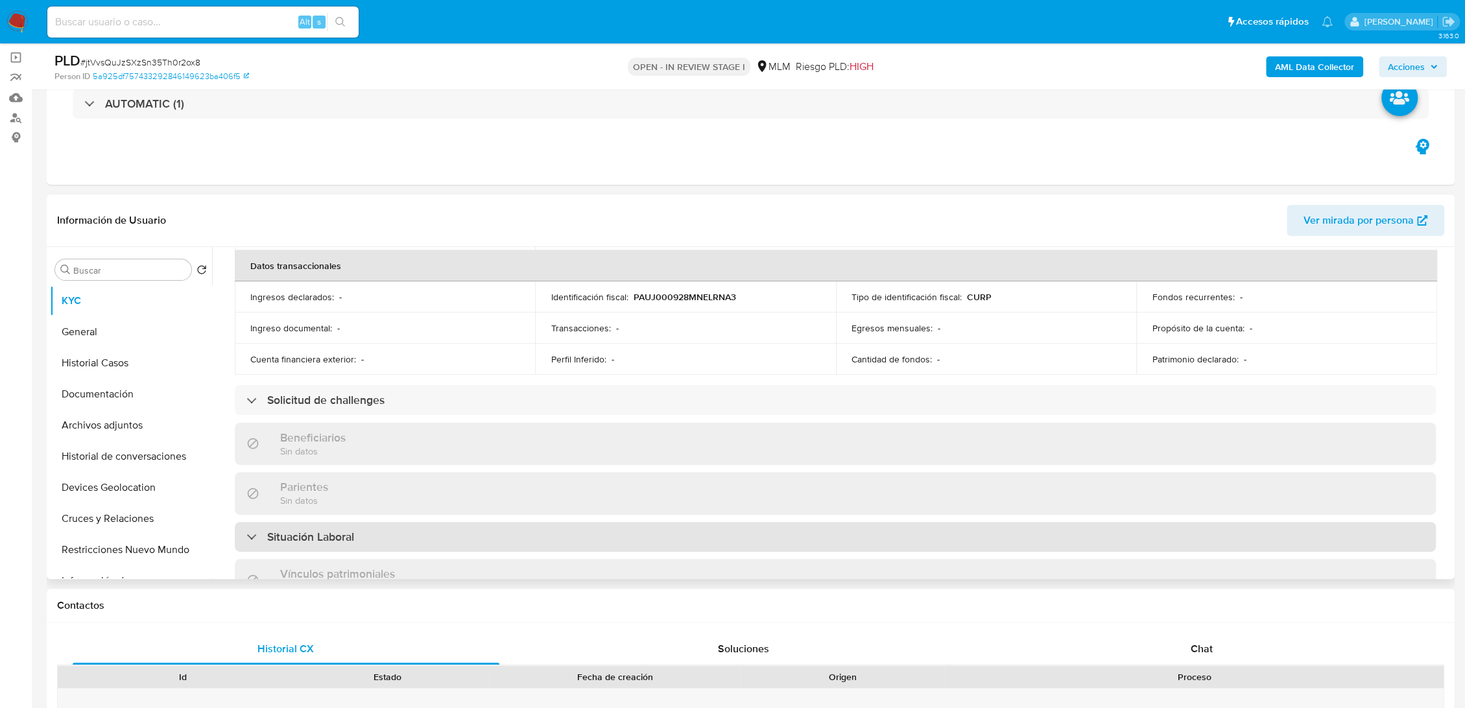
click at [343, 534] on h3 "Situación Laboral" at bounding box center [310, 537] width 87 height 14
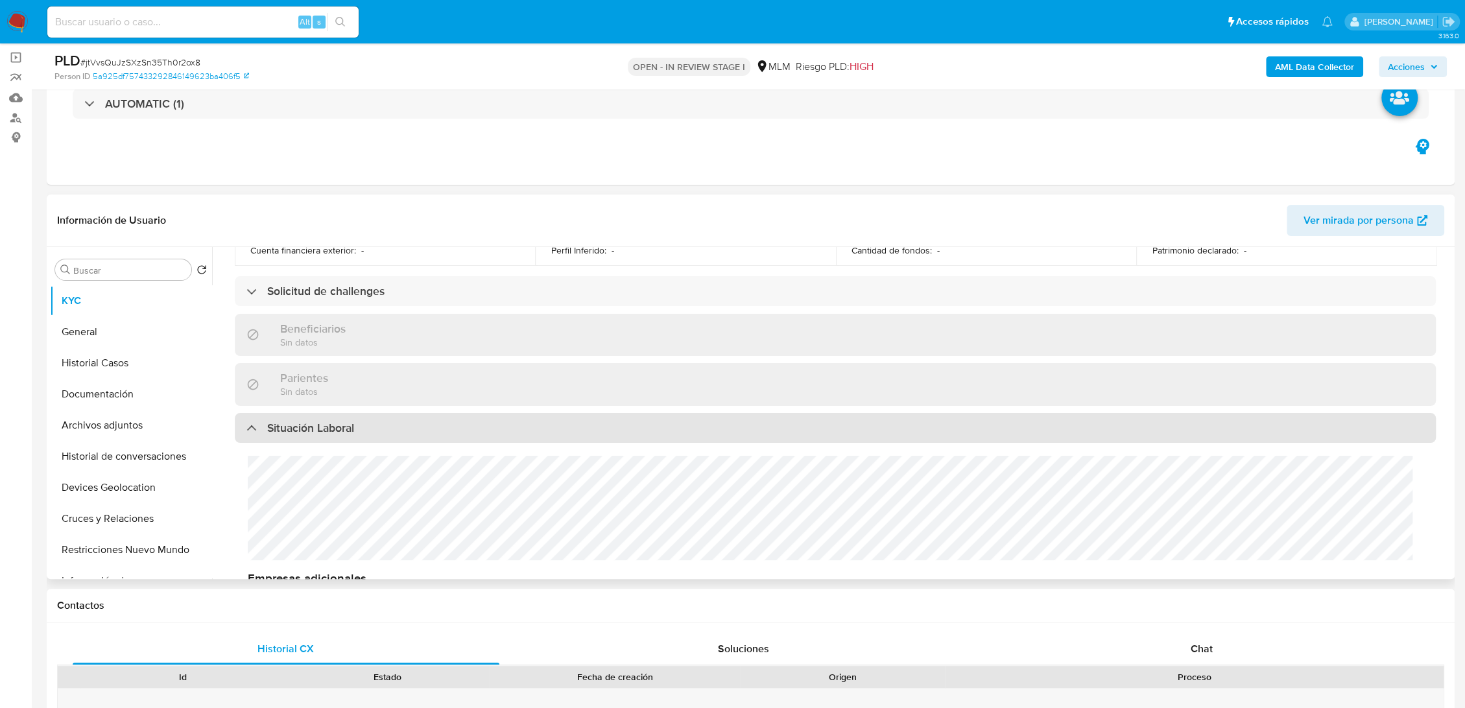
scroll to position [514, 0]
click at [331, 421] on h3 "Situación Laboral" at bounding box center [310, 423] width 87 height 14
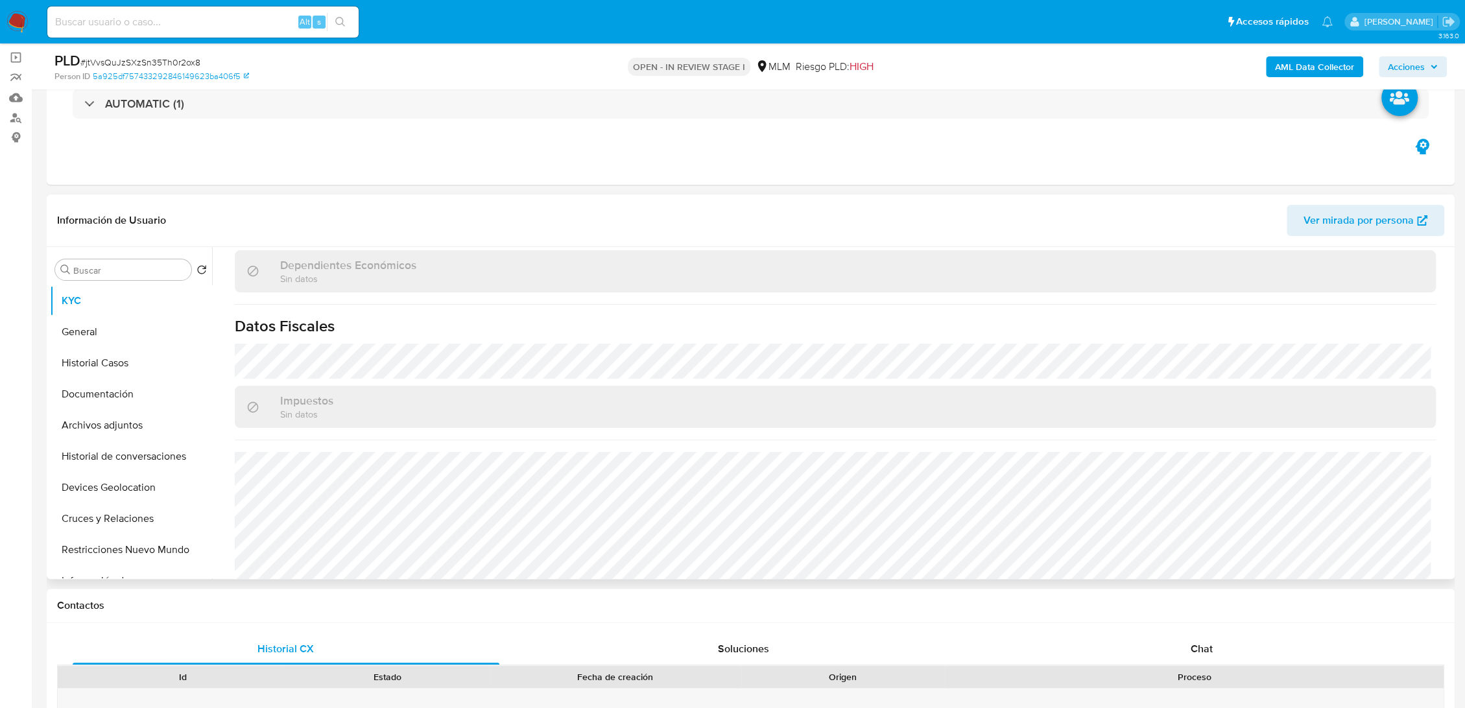
scroll to position [789, 0]
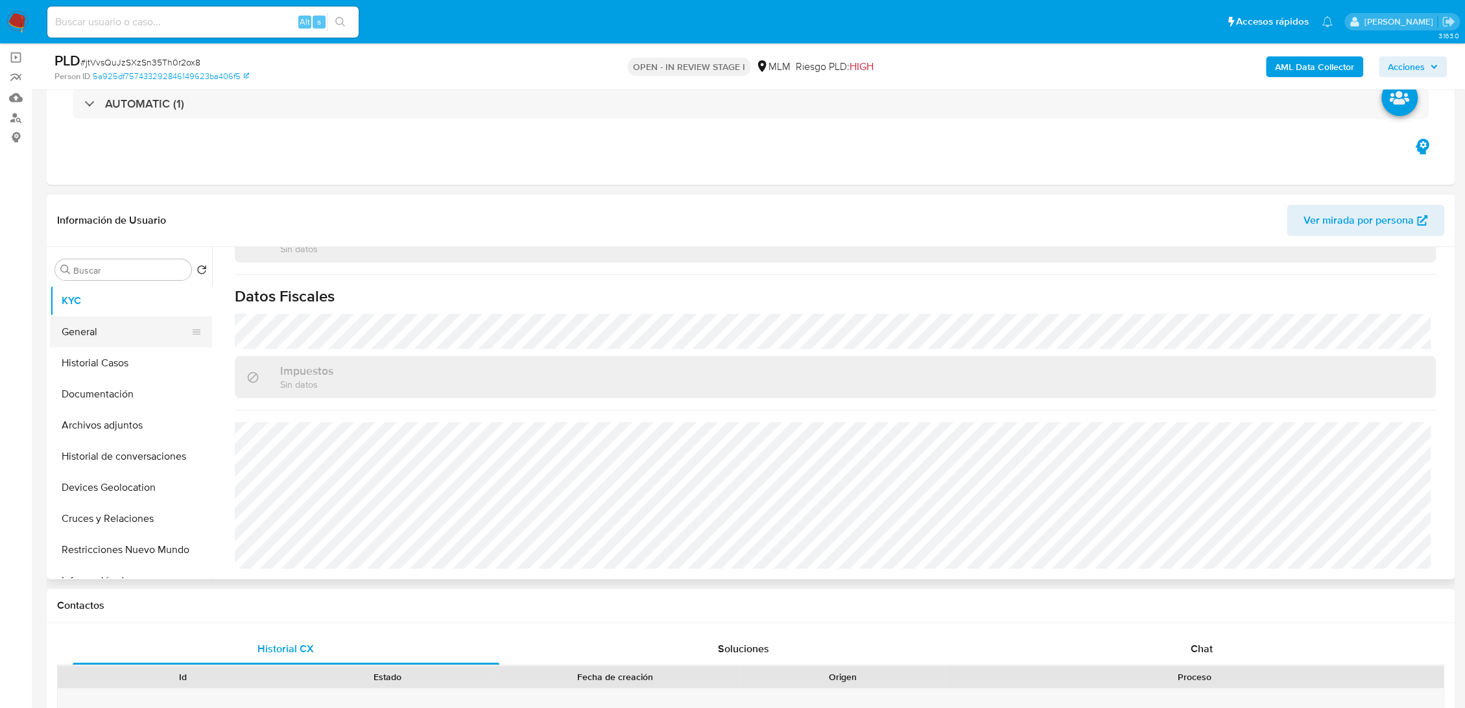
click at [82, 326] on button "General" at bounding box center [126, 332] width 152 height 31
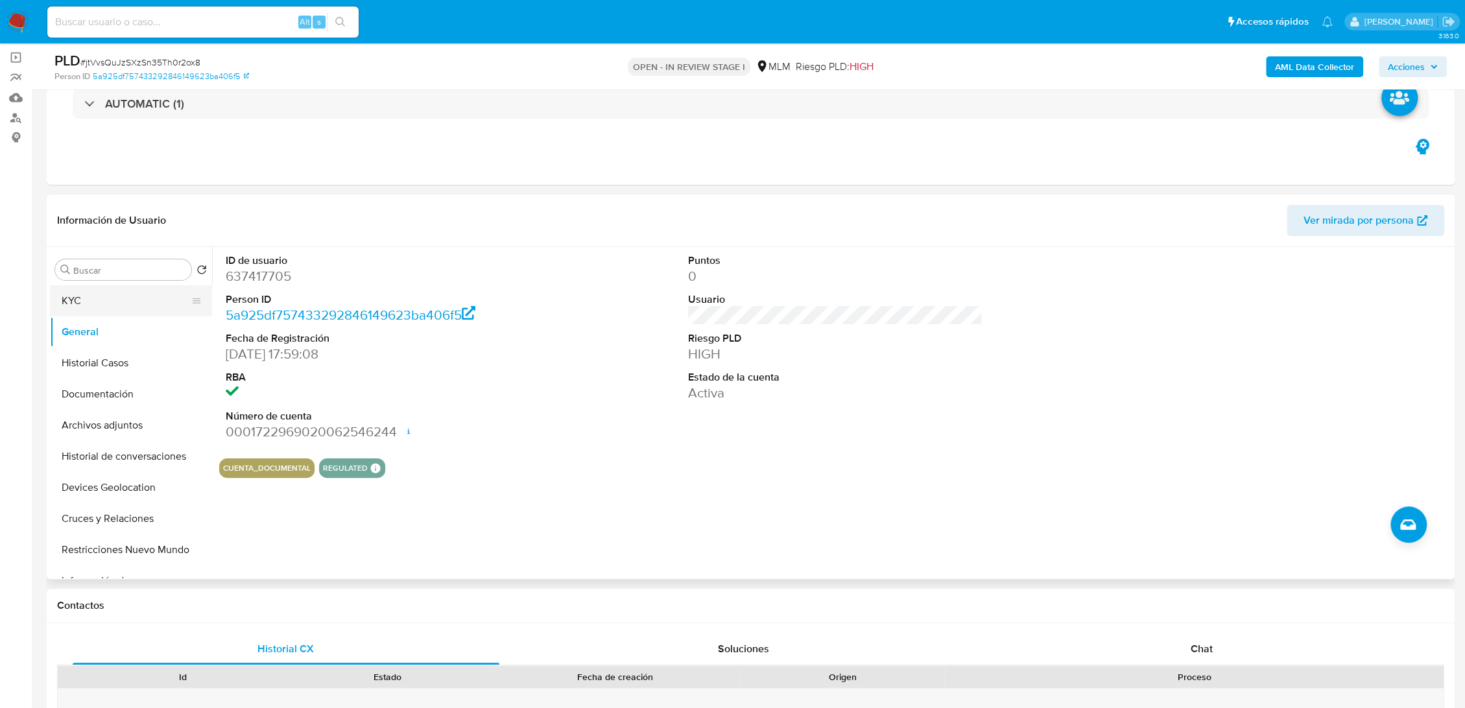
click at [110, 295] on button "KYC" at bounding box center [126, 300] width 152 height 31
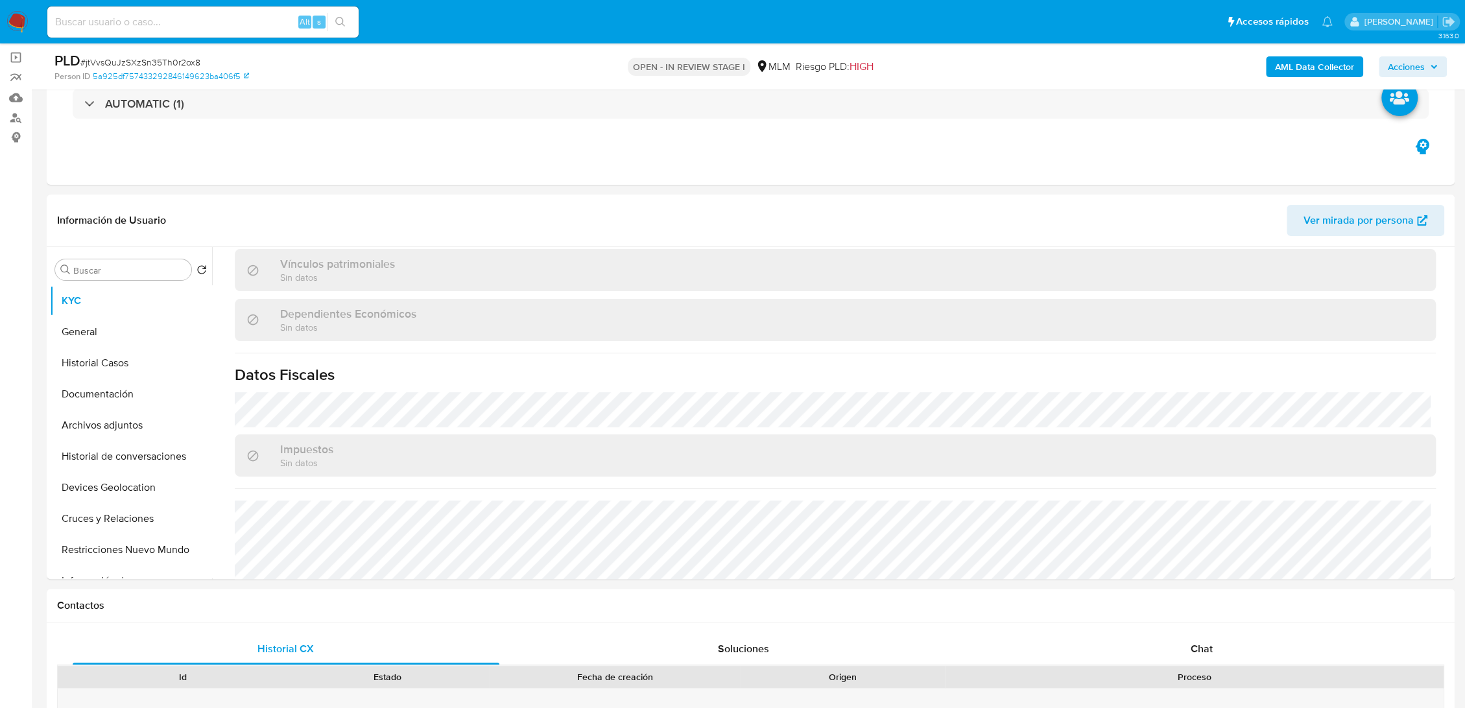
scroll to position [789, 0]
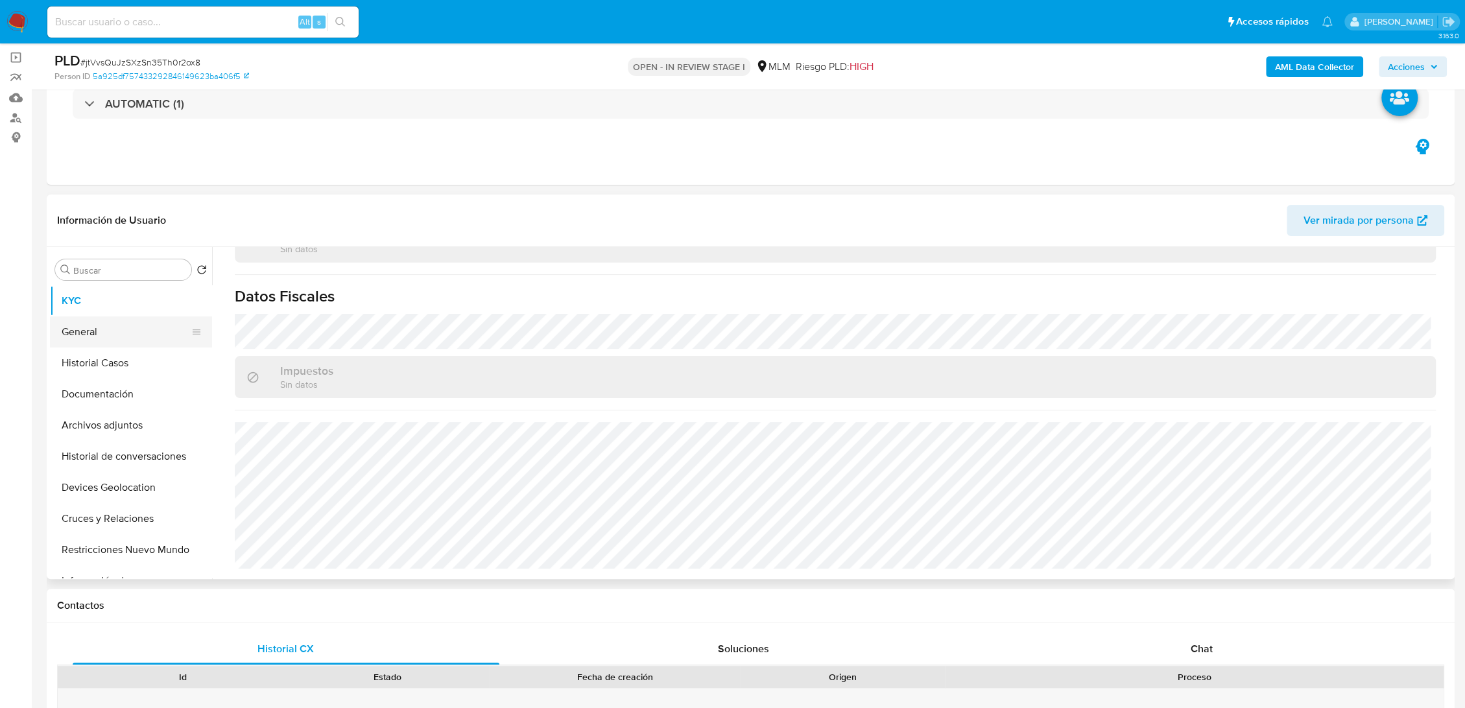
click at [95, 335] on button "General" at bounding box center [126, 332] width 152 height 31
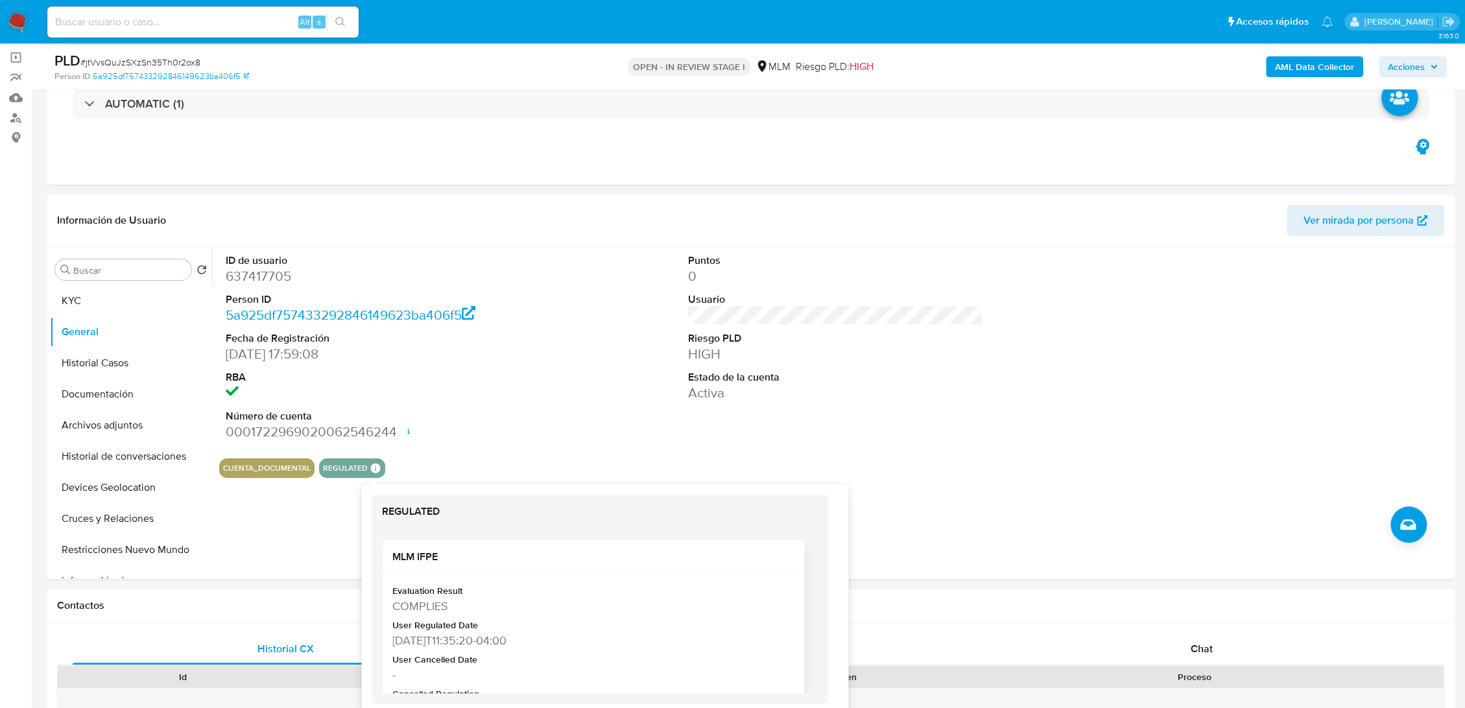
scroll to position [7, 0]
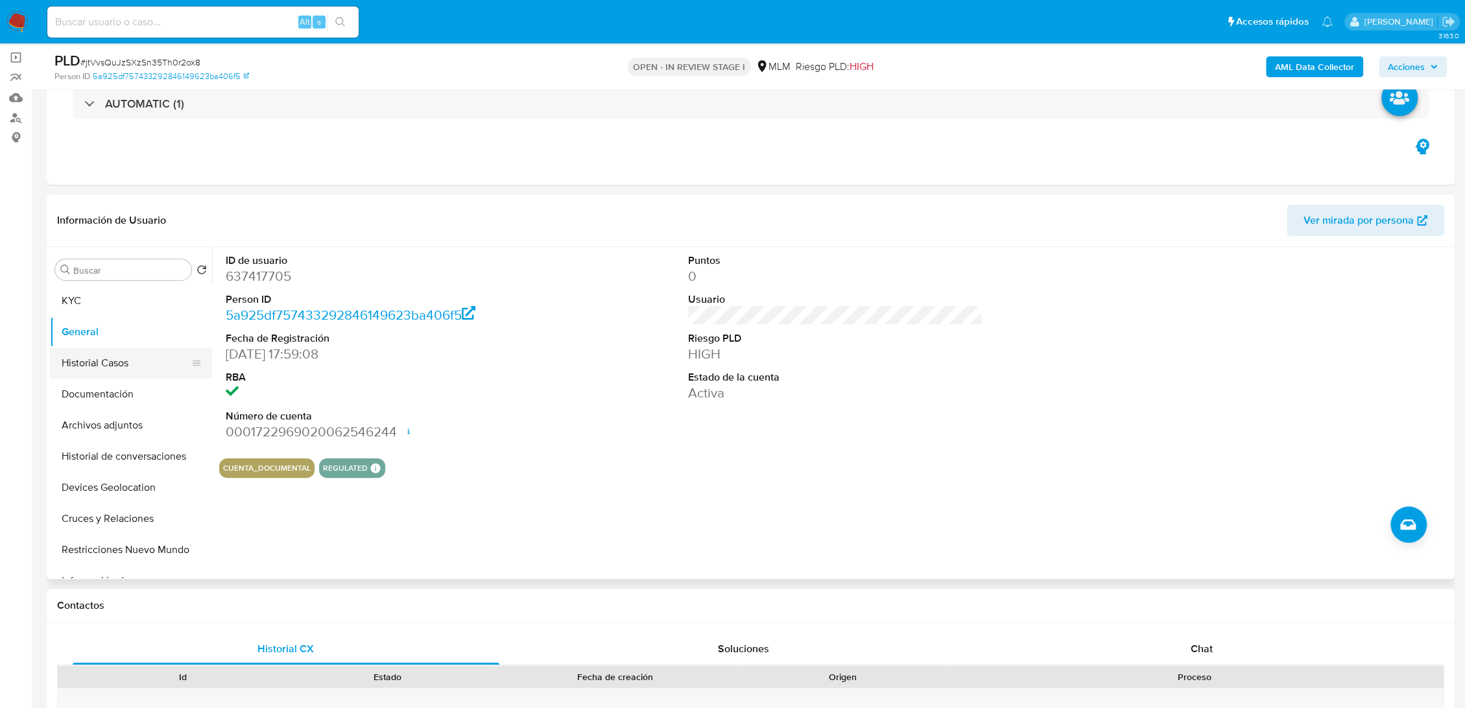
click at [99, 368] on button "Historial Casos" at bounding box center [126, 363] width 152 height 31
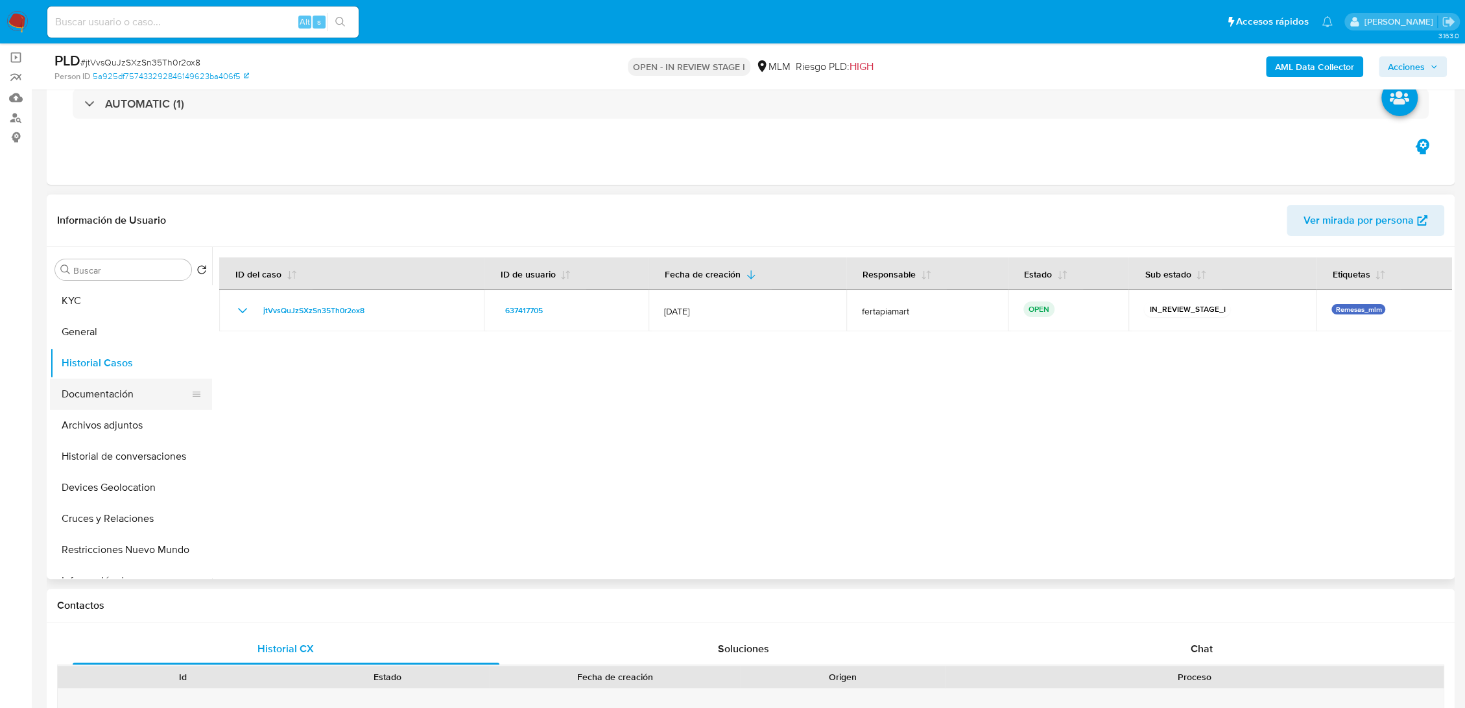
click at [82, 404] on button "Documentación" at bounding box center [126, 394] width 152 height 31
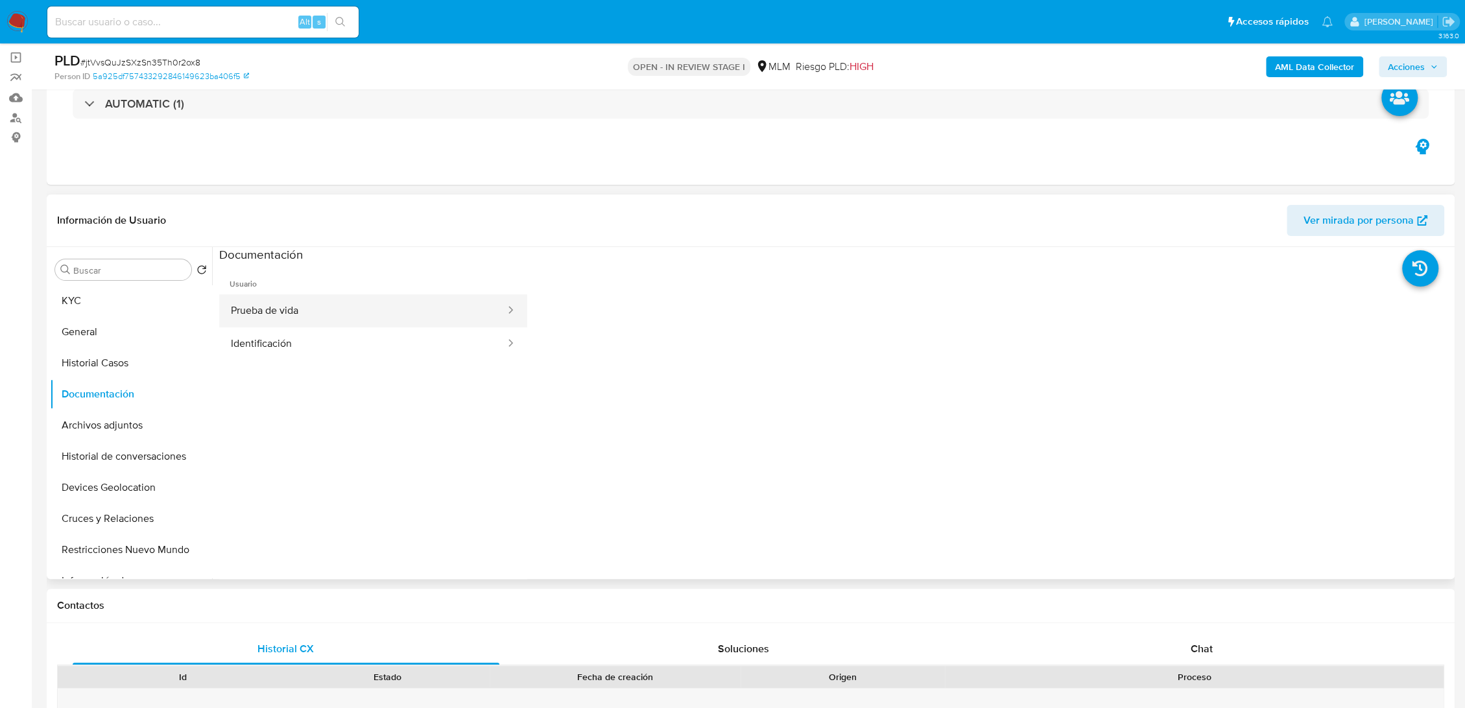
click at [381, 310] on button "Prueba de vida" at bounding box center [362, 311] width 287 height 33
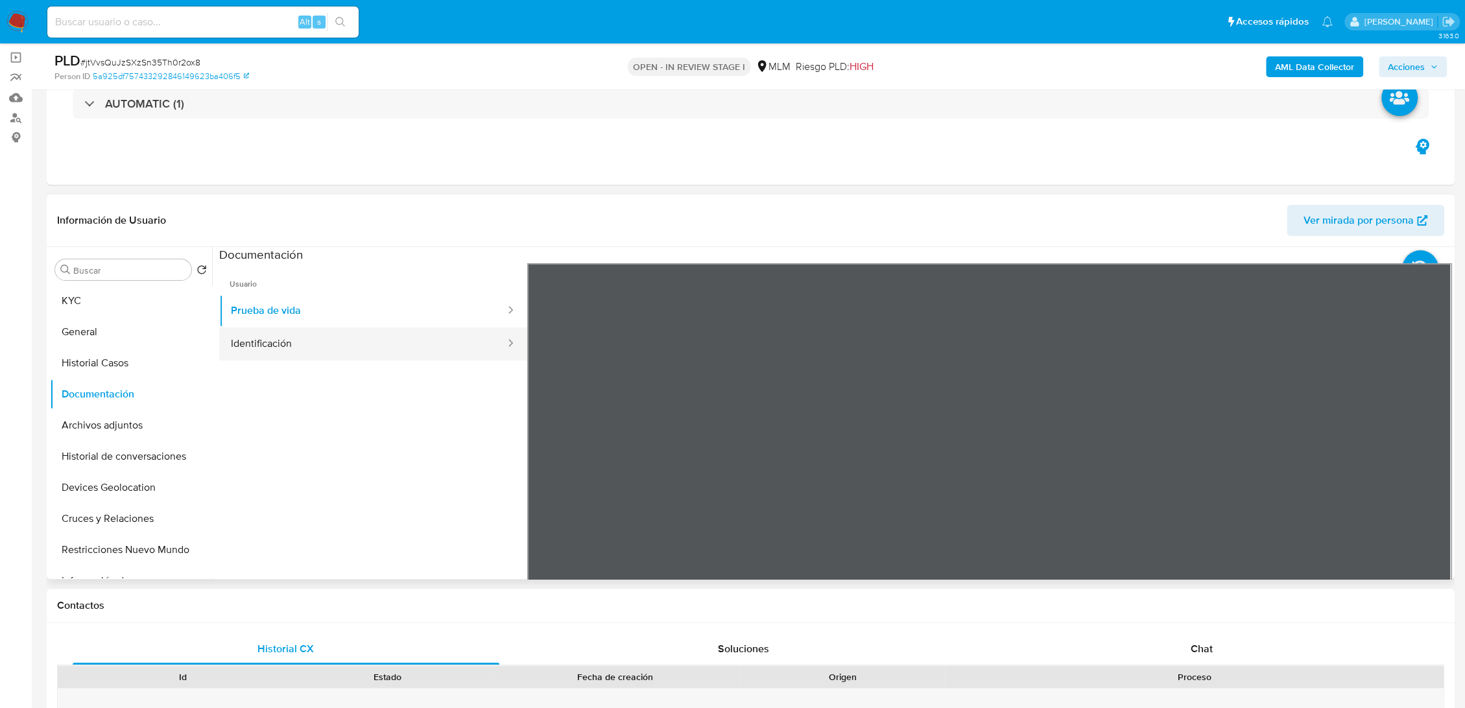
click at [292, 347] on button "Identificación" at bounding box center [362, 344] width 287 height 33
click at [98, 418] on button "Archivos adjuntos" at bounding box center [126, 425] width 152 height 31
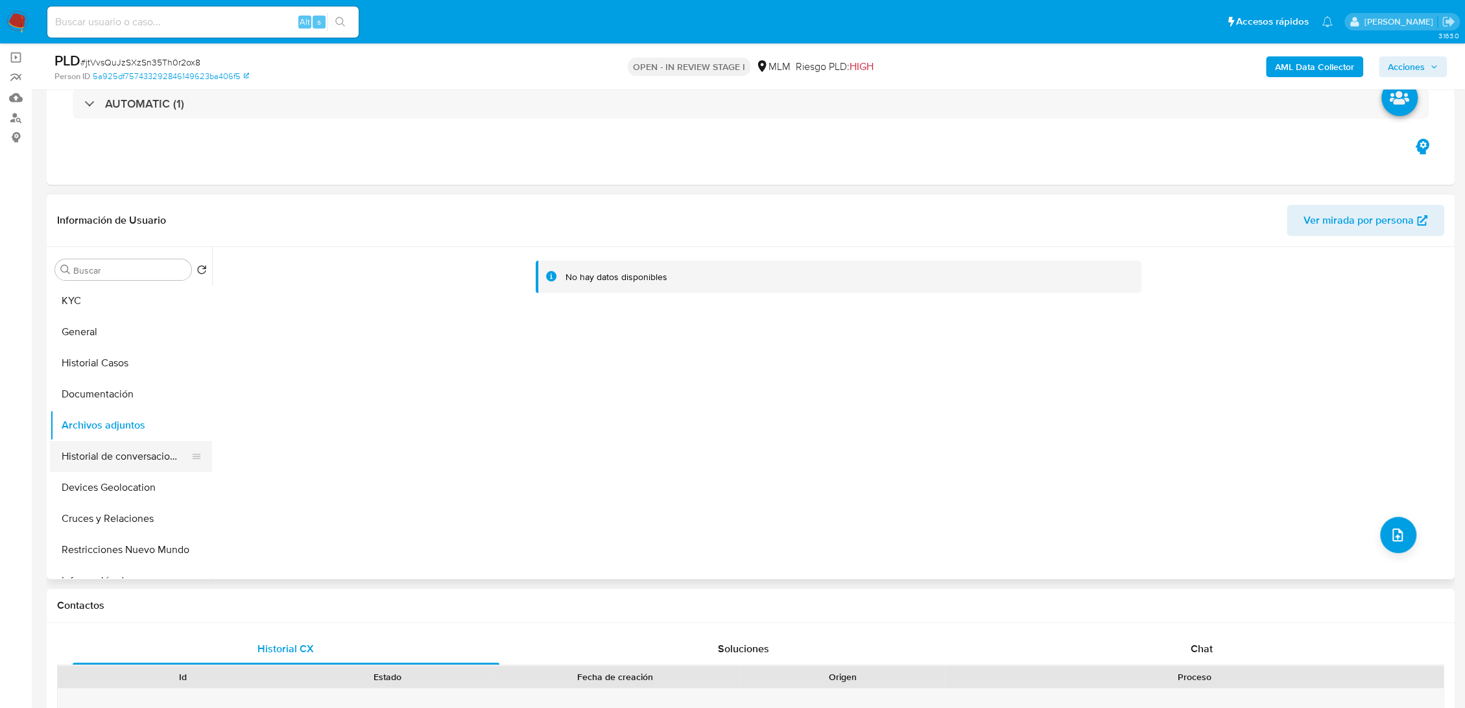
click at [93, 441] on button "Historial de conversaciones" at bounding box center [126, 456] width 152 height 31
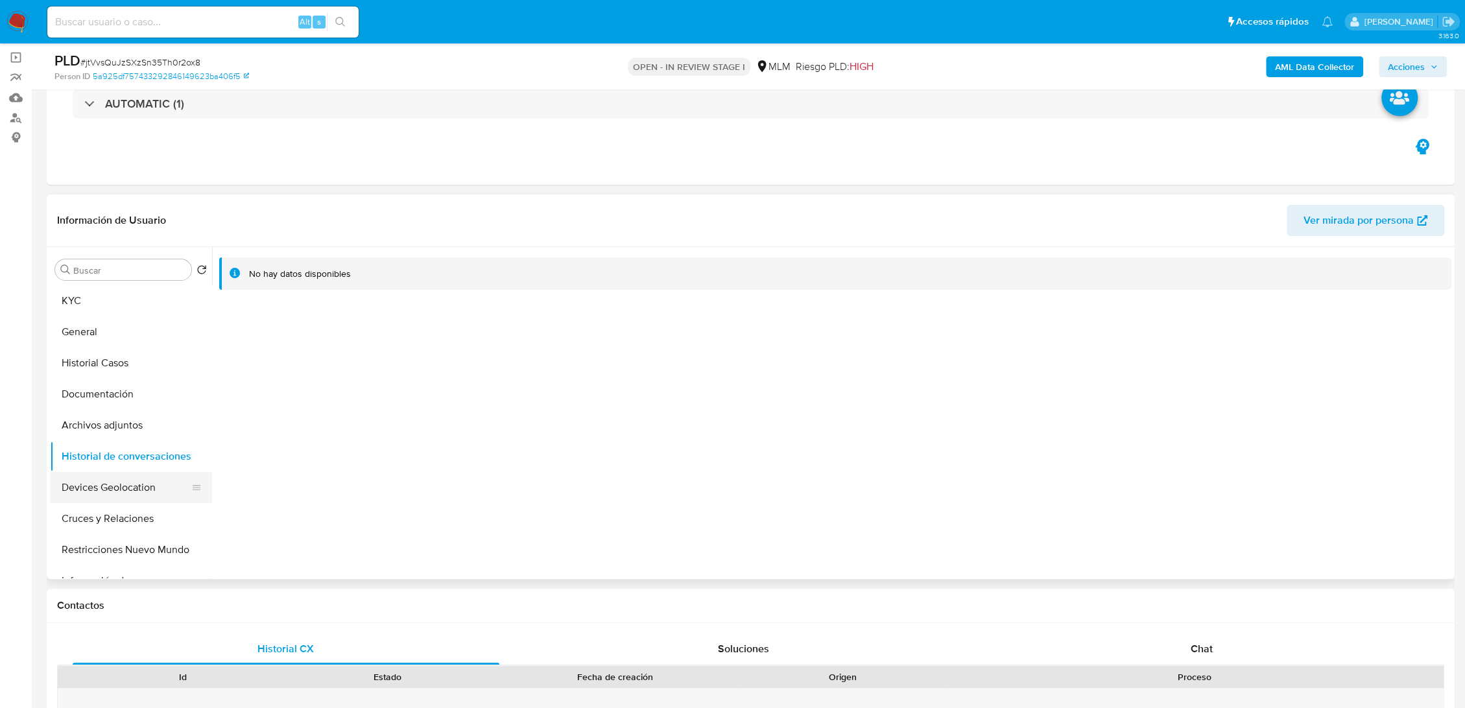
scroll to position [34, 0]
click at [110, 460] on button "Devices Geolocation" at bounding box center [126, 453] width 152 height 31
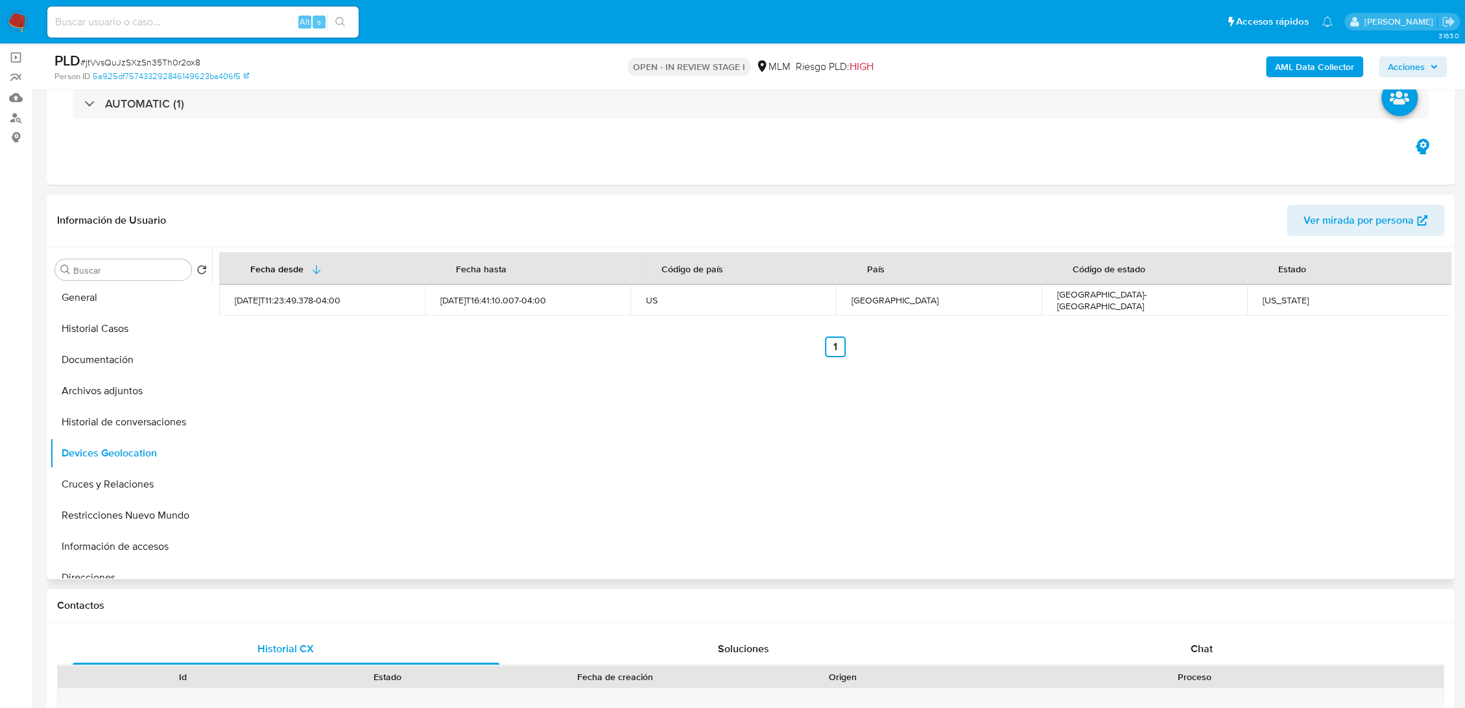
click at [364, 428] on div "Fecha desde [GEOGRAPHIC_DATA] hasta Código de país País Código de estado Estado…" at bounding box center [832, 413] width 1240 height 332
click at [144, 476] on button "Cruces y Relaciones" at bounding box center [126, 484] width 152 height 31
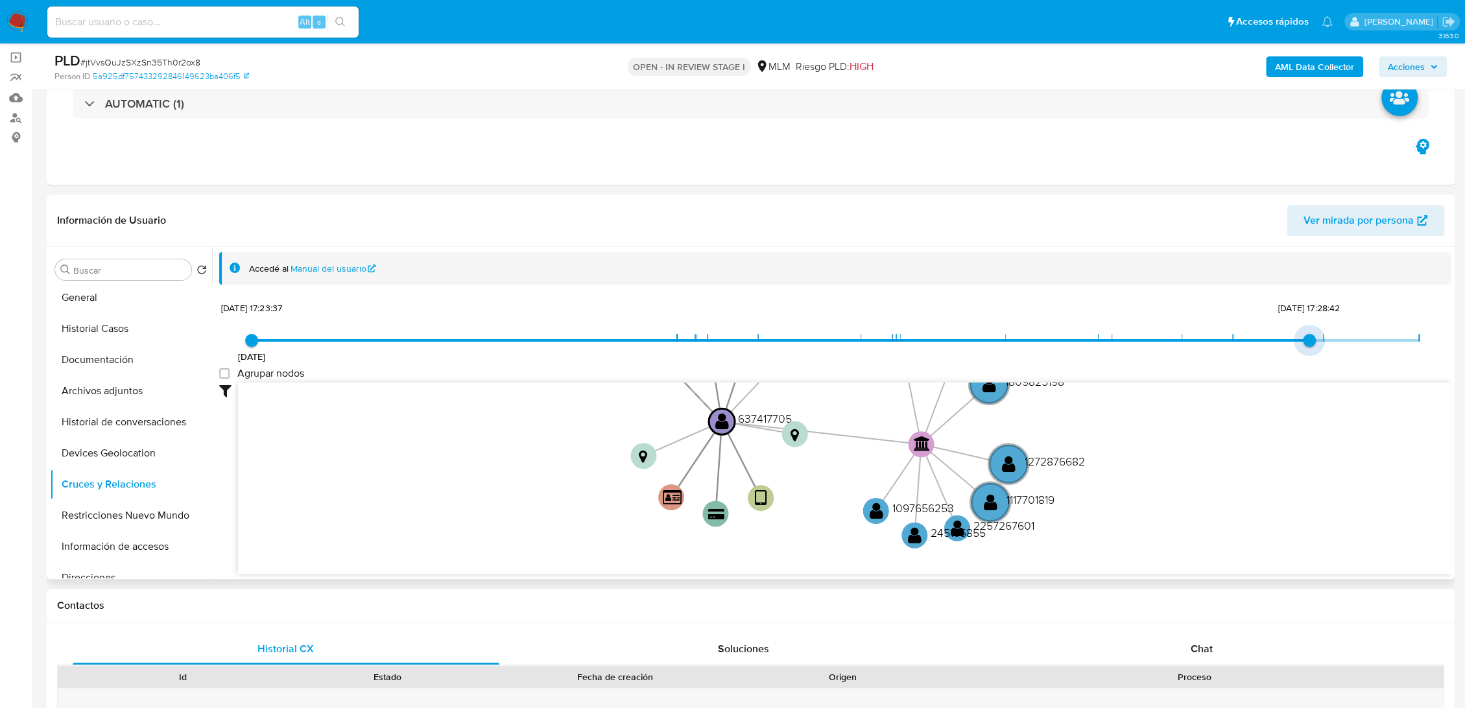
type input "1755137953000"
drag, startPoint x: 1415, startPoint y: 336, endPoint x: 1253, endPoint y: 339, distance: 162.2
click at [1253, 339] on span "[DATE] [DATE] 17:23:37 [DATE] 20:19:13" at bounding box center [836, 340] width 1168 height 19
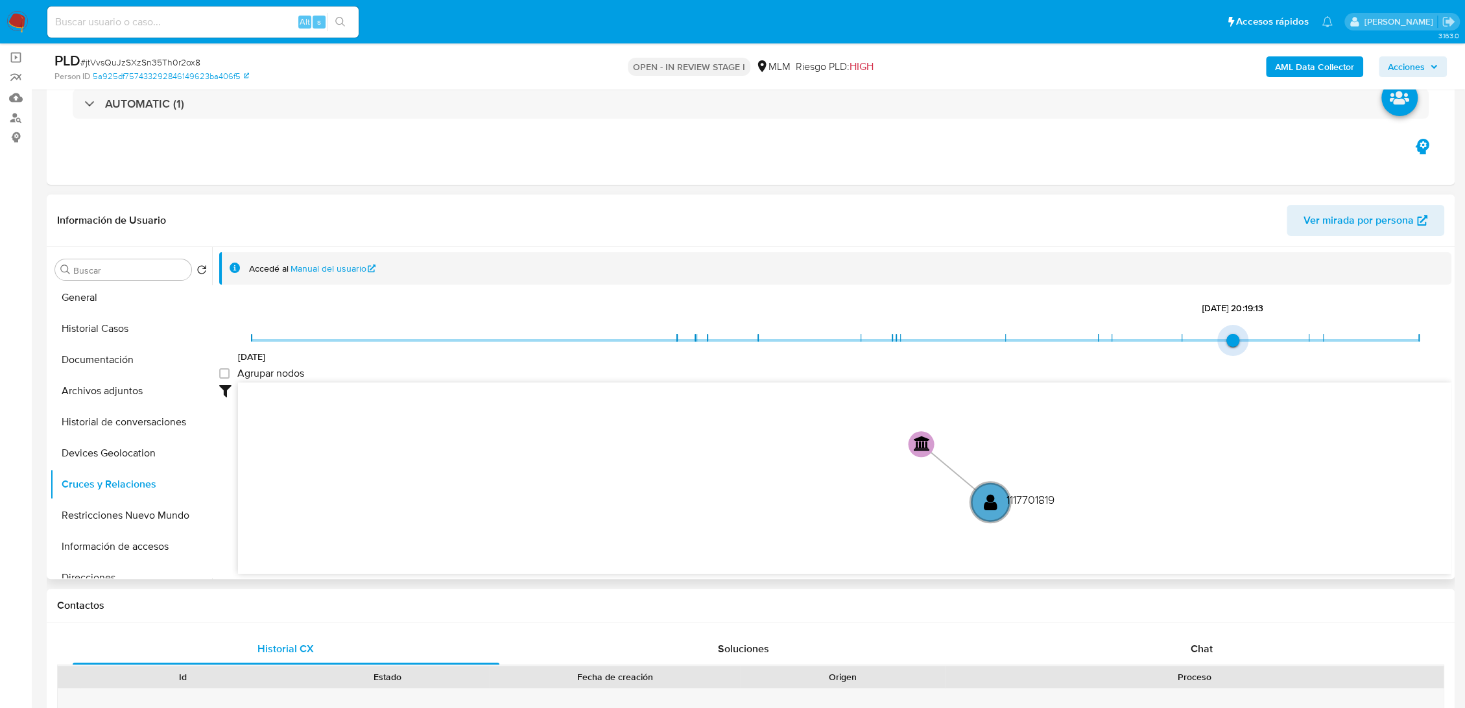
type input "1753931836000"
drag, startPoint x: 257, startPoint y: 339, endPoint x: 1188, endPoint y: 336, distance: 931.5
click at [1188, 336] on span "[DATE] 21:17:16" at bounding box center [1182, 340] width 13 height 13
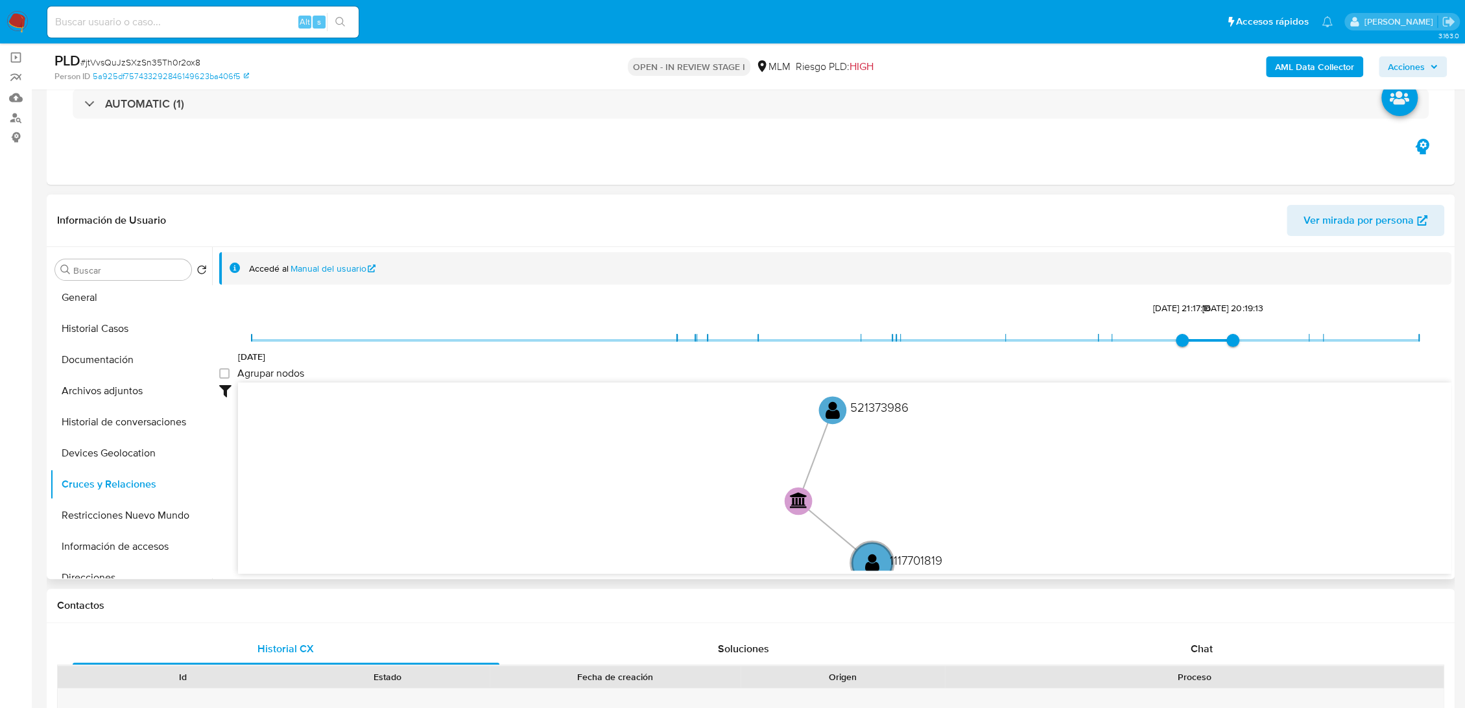
drag, startPoint x: 1090, startPoint y: 447, endPoint x: 978, endPoint y: 502, distance: 125.0
click at [978, 502] on icon "device-67d4499c99e0cbcb3289ea60  user-637417705  637417705 card-YRVPPLRHHMJDW…" at bounding box center [845, 477] width 1214 height 188
drag, startPoint x: 978, startPoint y: 502, endPoint x: 953, endPoint y: 490, distance: 28.1
click at [953, 490] on icon "device-67d4499c99e0cbcb3289ea60  user-637417705  637417705 card-YRVPPLRHHMJDW…" at bounding box center [845, 477] width 1214 height 188
click at [151, 507] on button "Restricciones Nuevo Mundo" at bounding box center [126, 515] width 152 height 31
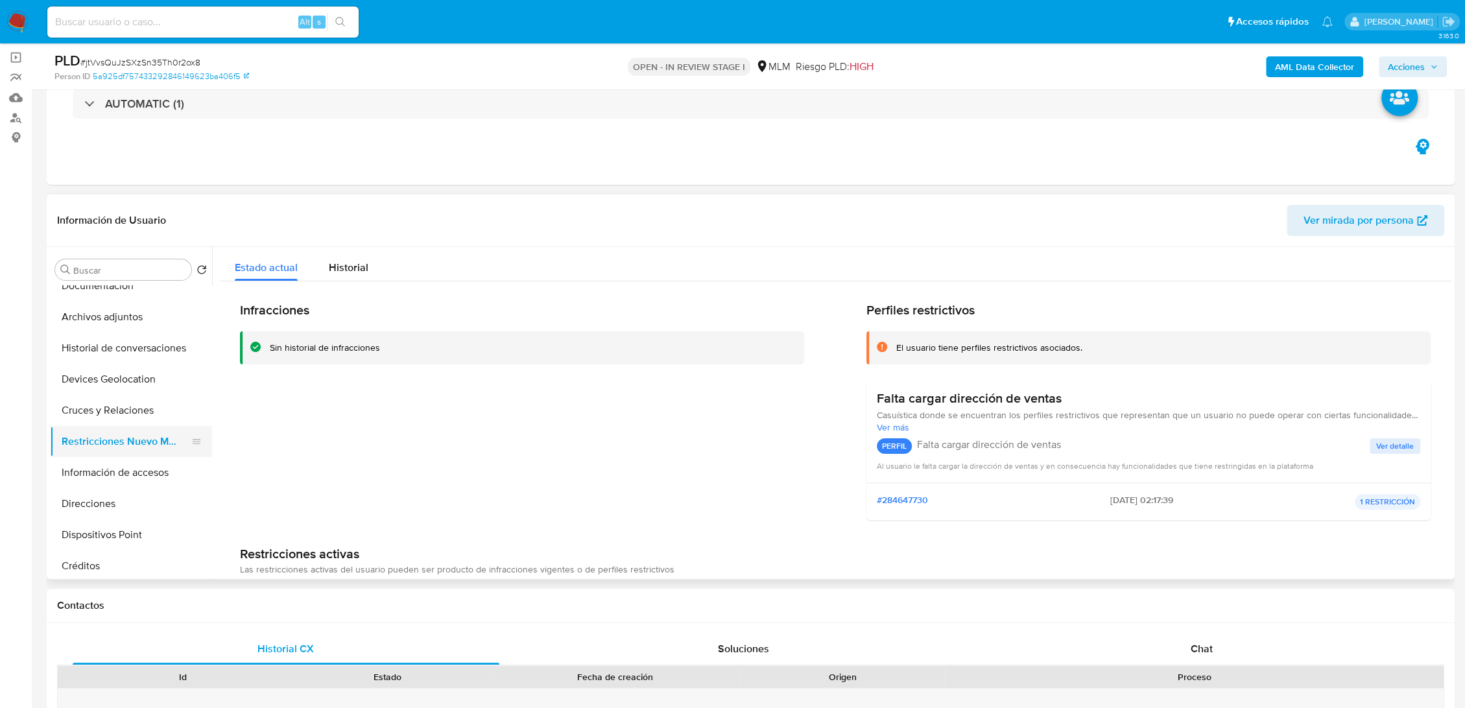
scroll to position [109, 0]
click at [135, 461] on button "Información de accesos" at bounding box center [126, 472] width 152 height 31
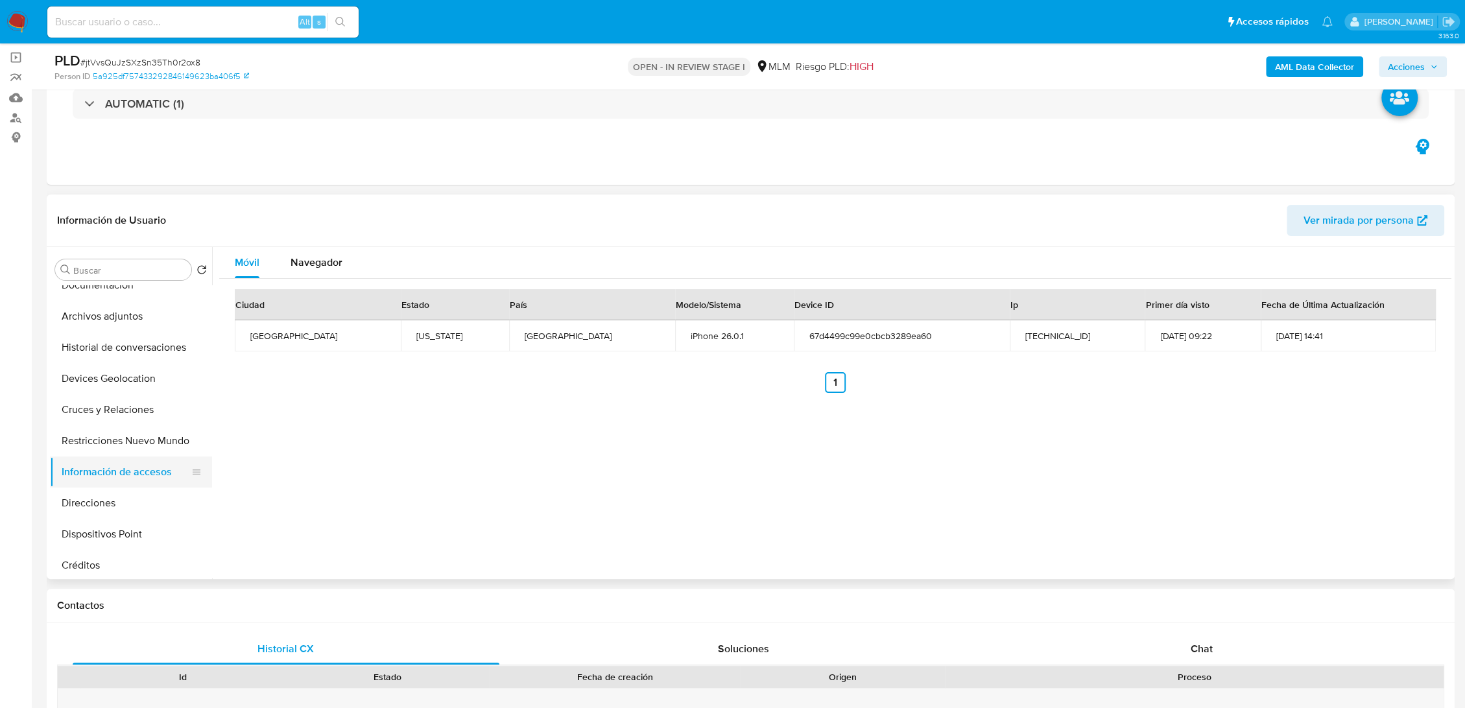
scroll to position [0, 0]
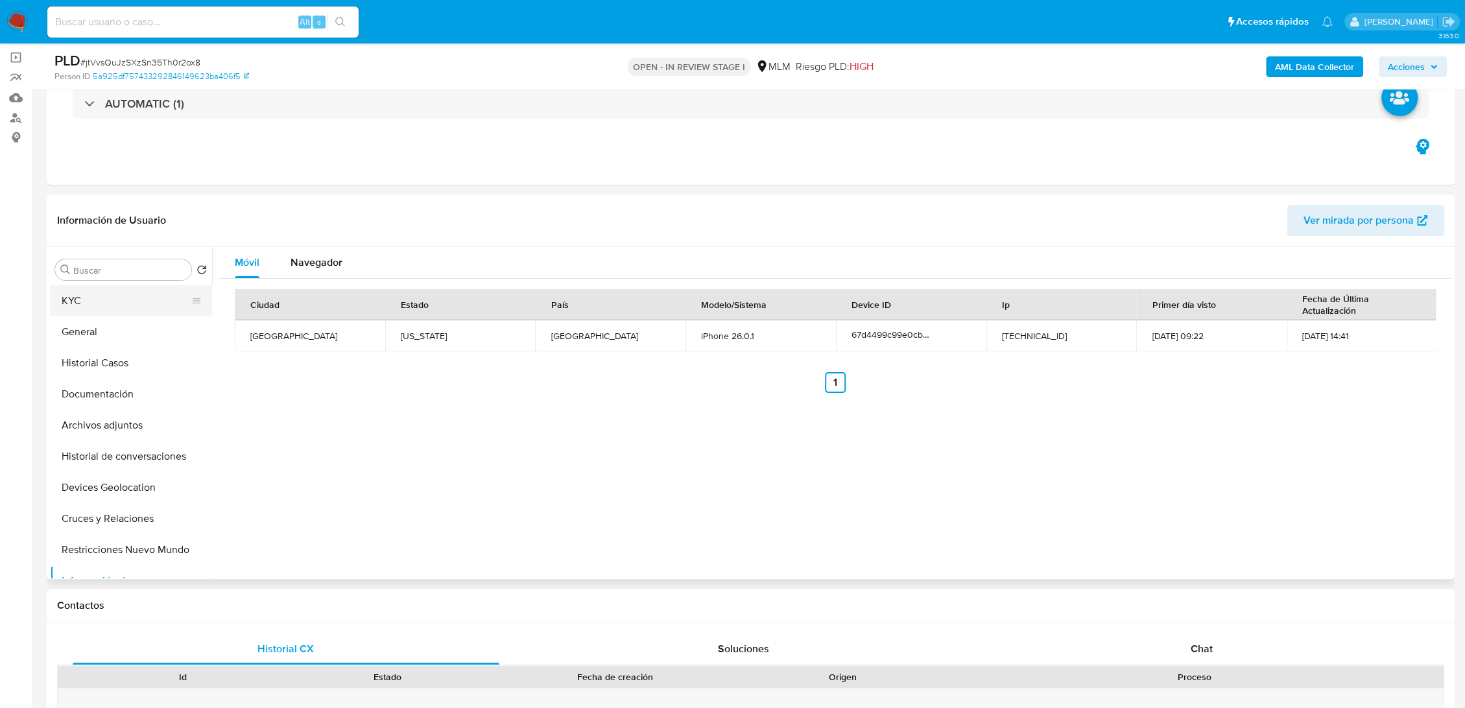
click at [88, 305] on button "KYC" at bounding box center [126, 300] width 152 height 31
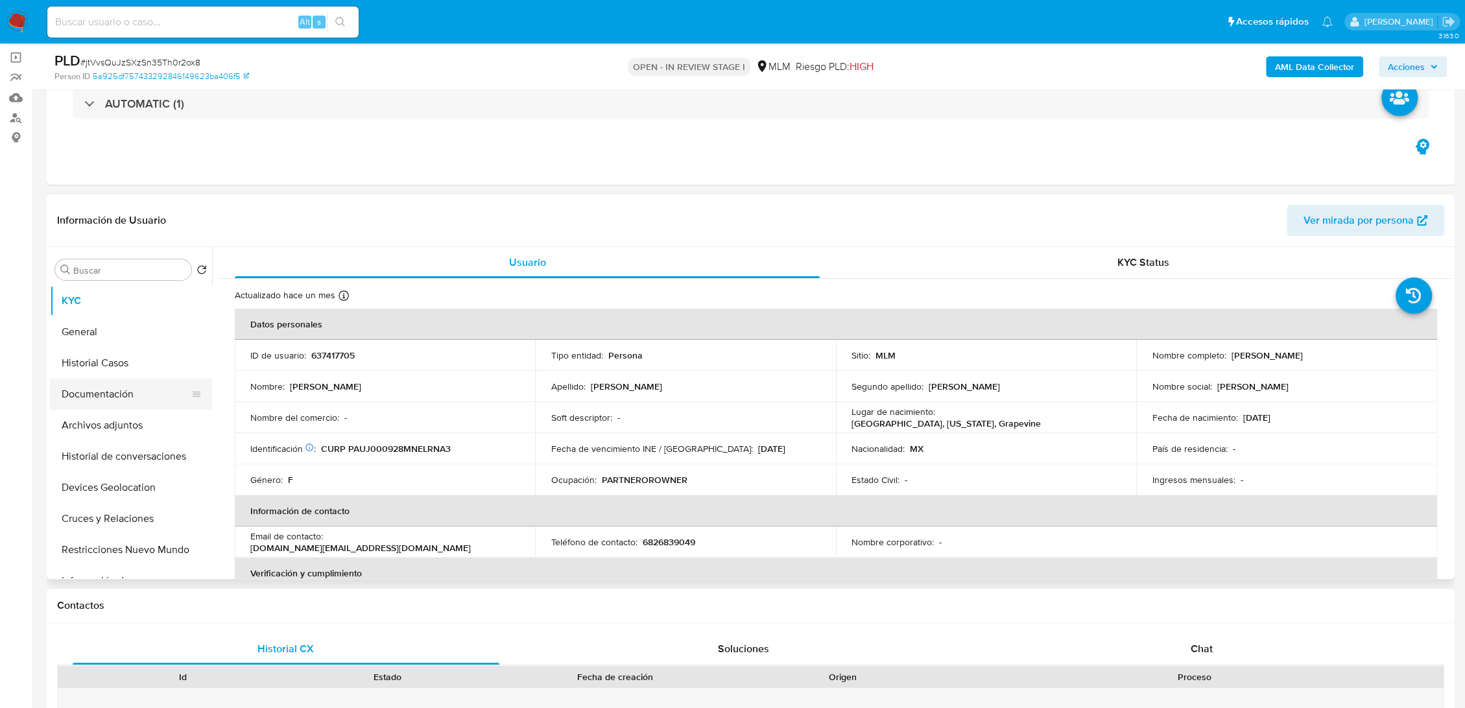
click at [102, 396] on button "Documentación" at bounding box center [126, 394] width 152 height 31
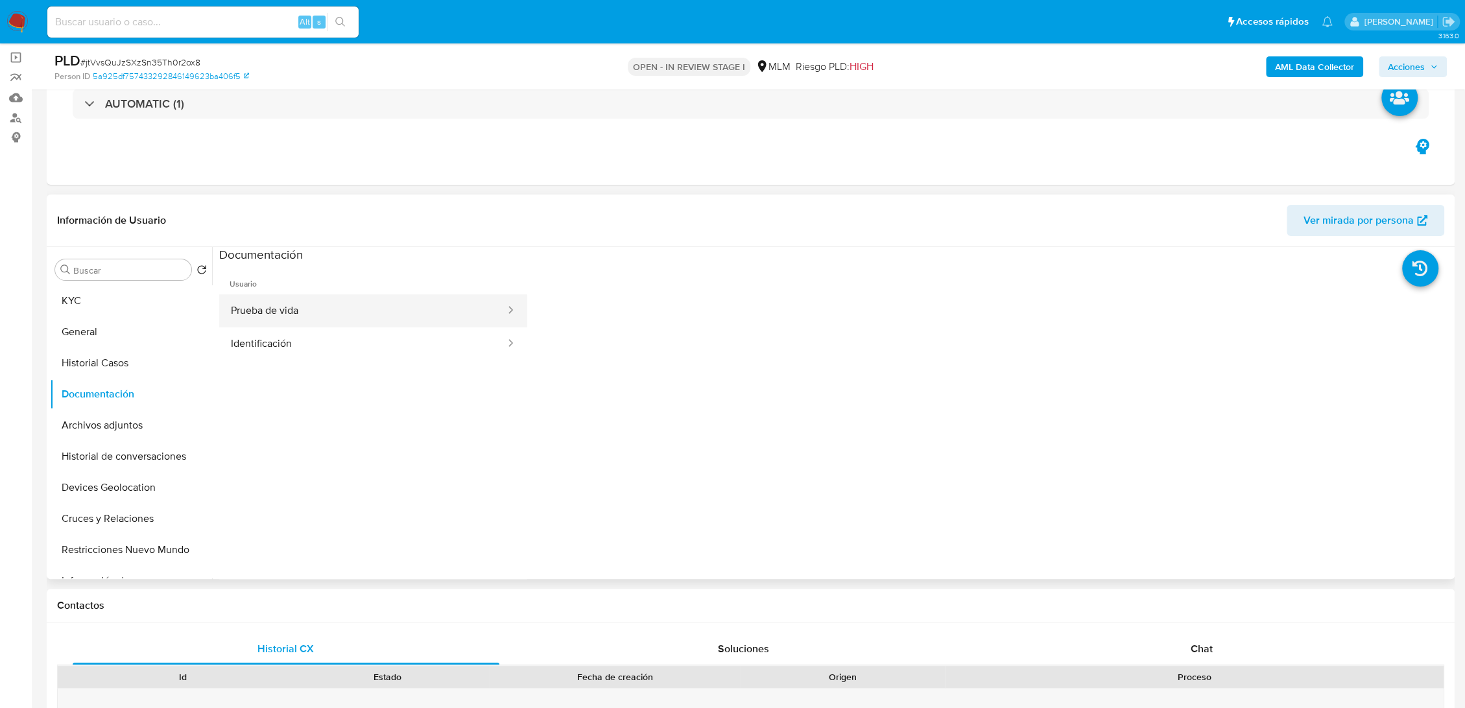
click at [290, 317] on button "Prueba de vida" at bounding box center [362, 311] width 287 height 33
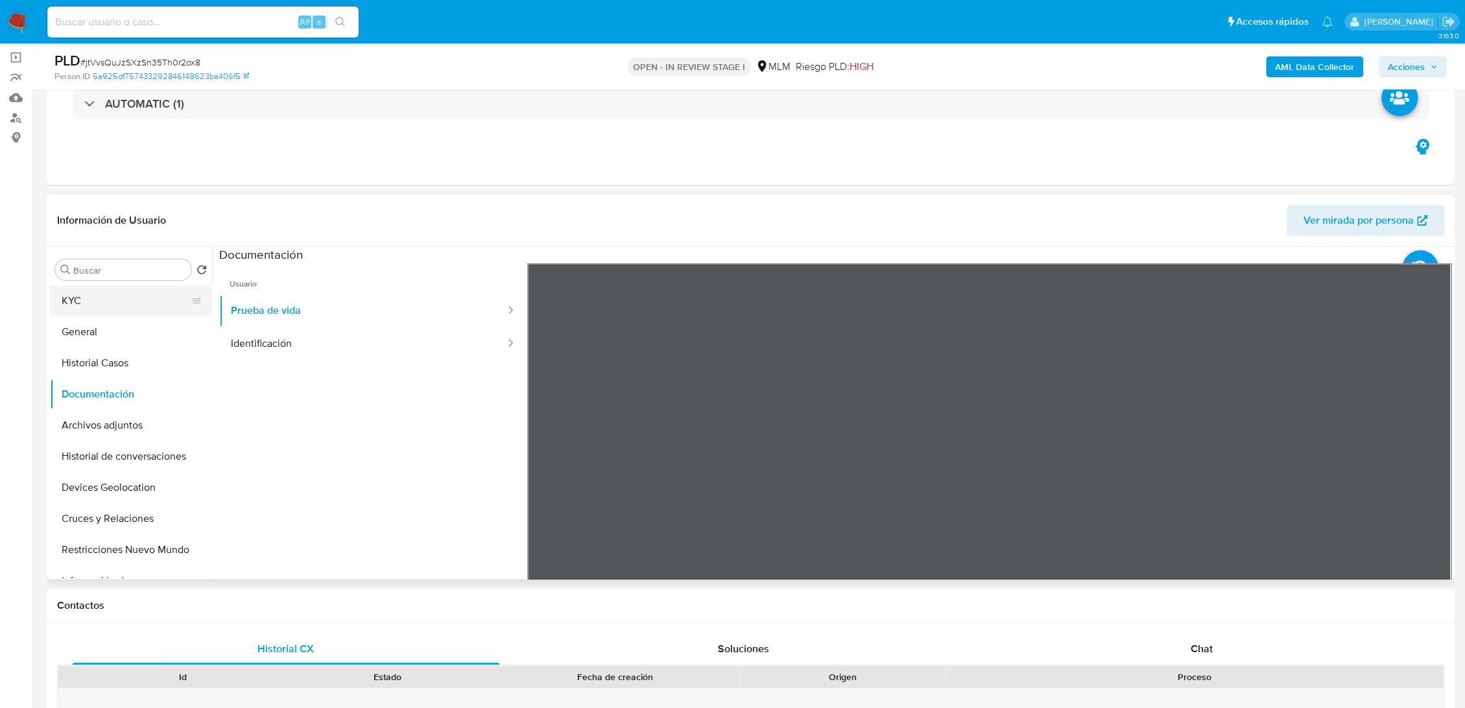
click at [110, 295] on button "KYC" at bounding box center [126, 300] width 152 height 31
